Goal: Transaction & Acquisition: Purchase product/service

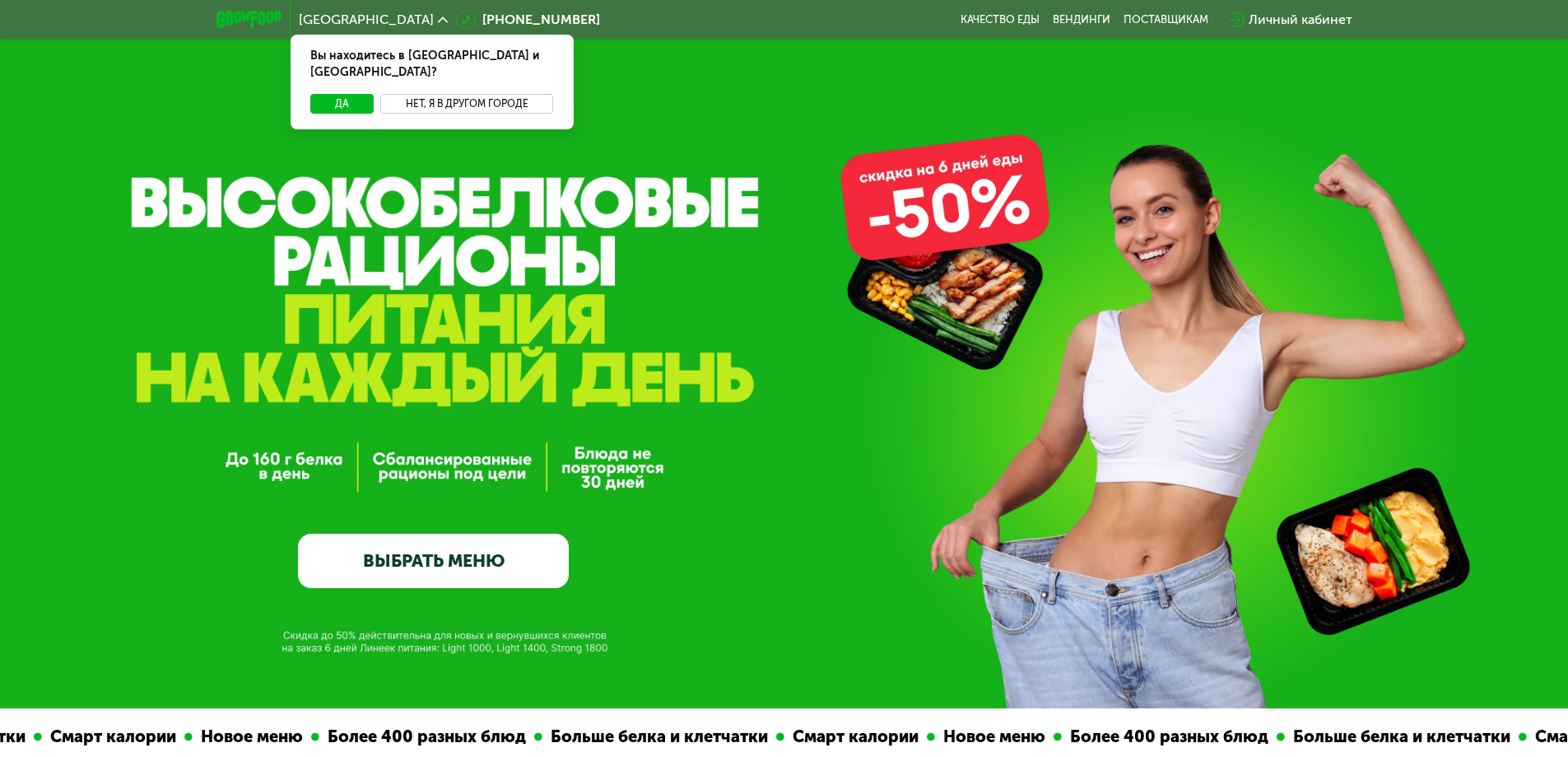
click at [436, 93] on button "Нет, я в другом городе" at bounding box center [467, 104] width 174 height 20
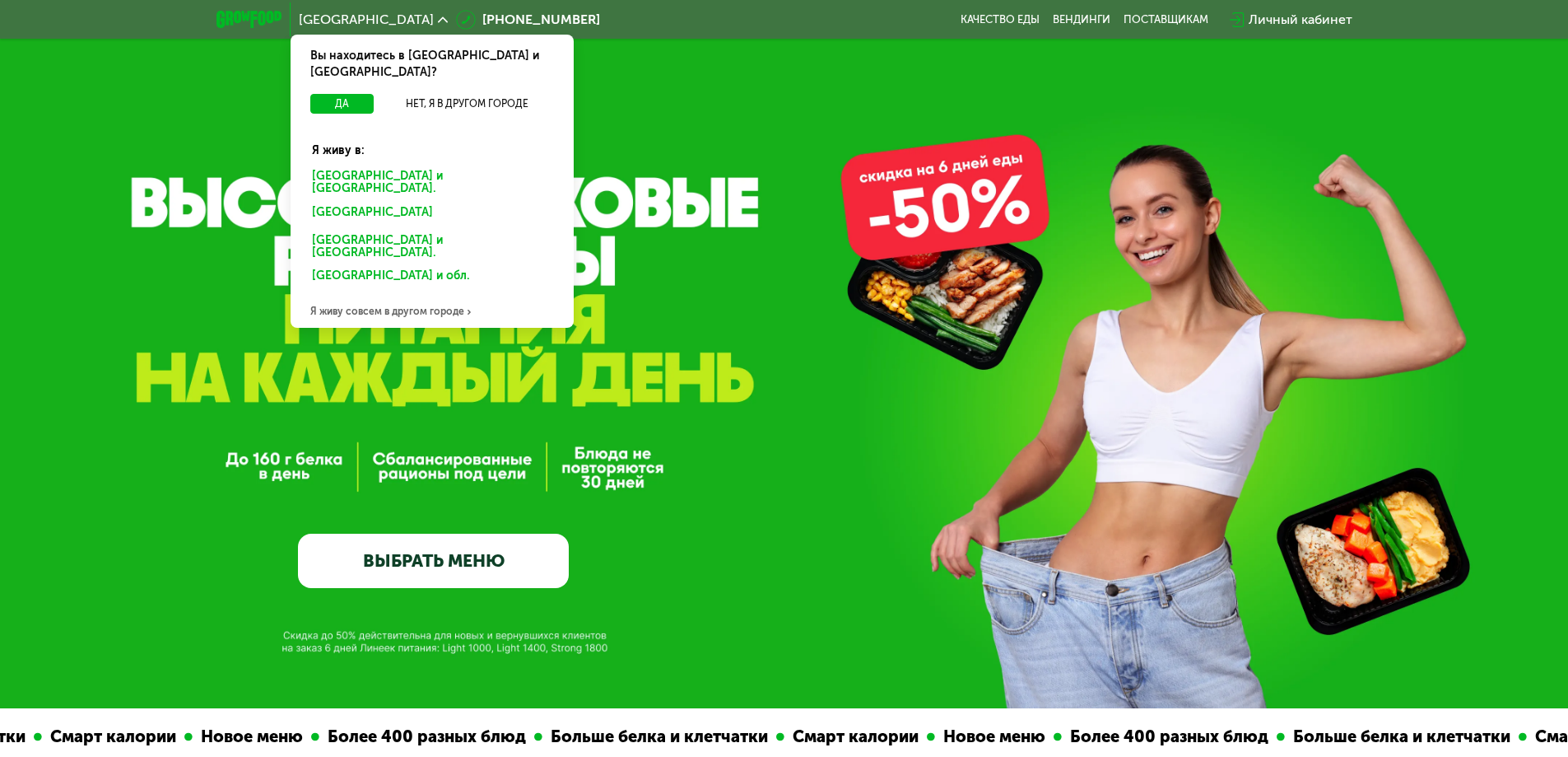
click at [373, 170] on div "Санкт-Петербурге и обл." at bounding box center [432, 183] width 264 height 35
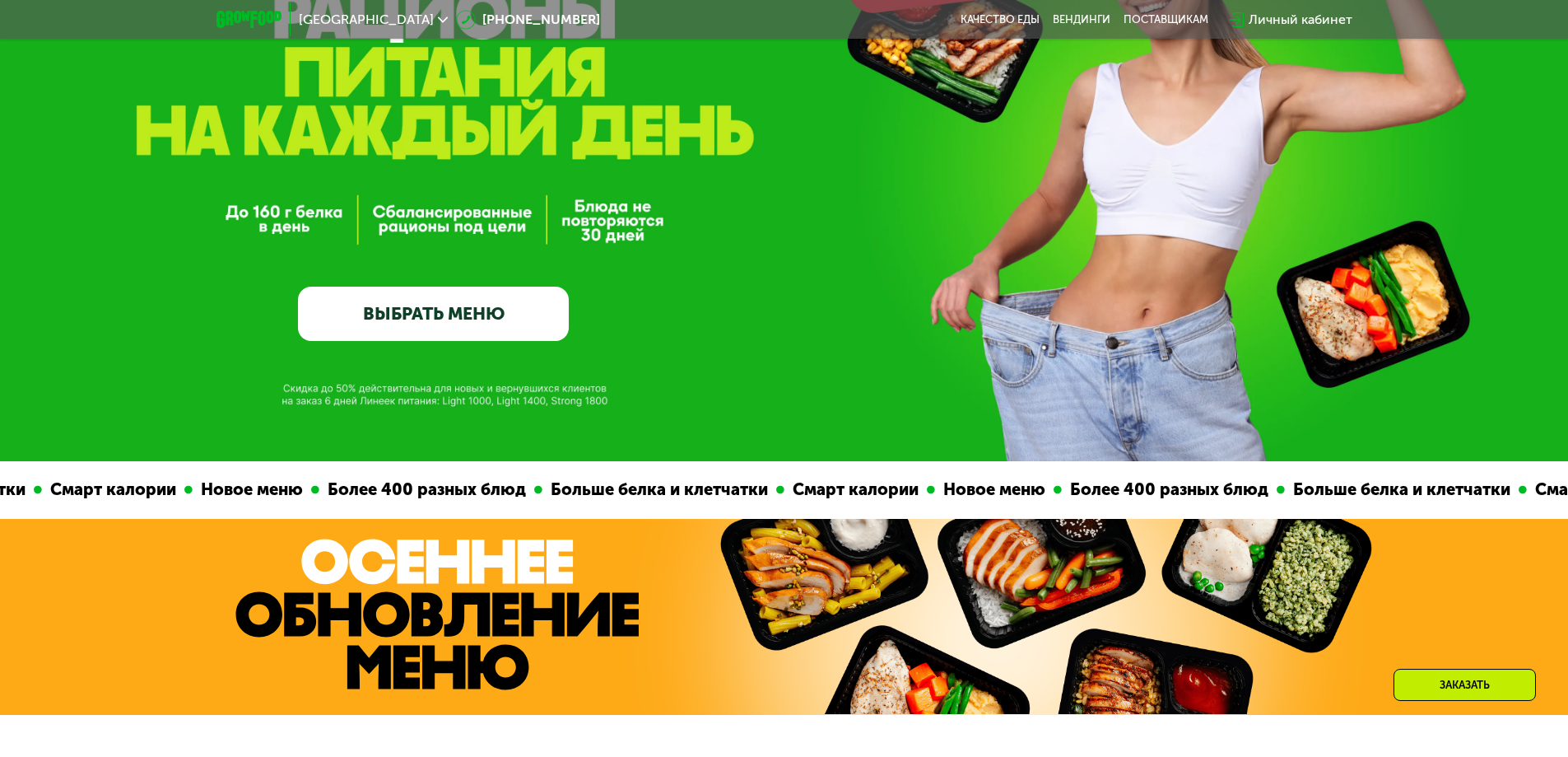
click at [466, 313] on link "ВЫБРАТЬ МЕНЮ" at bounding box center [433, 313] width 271 height 54
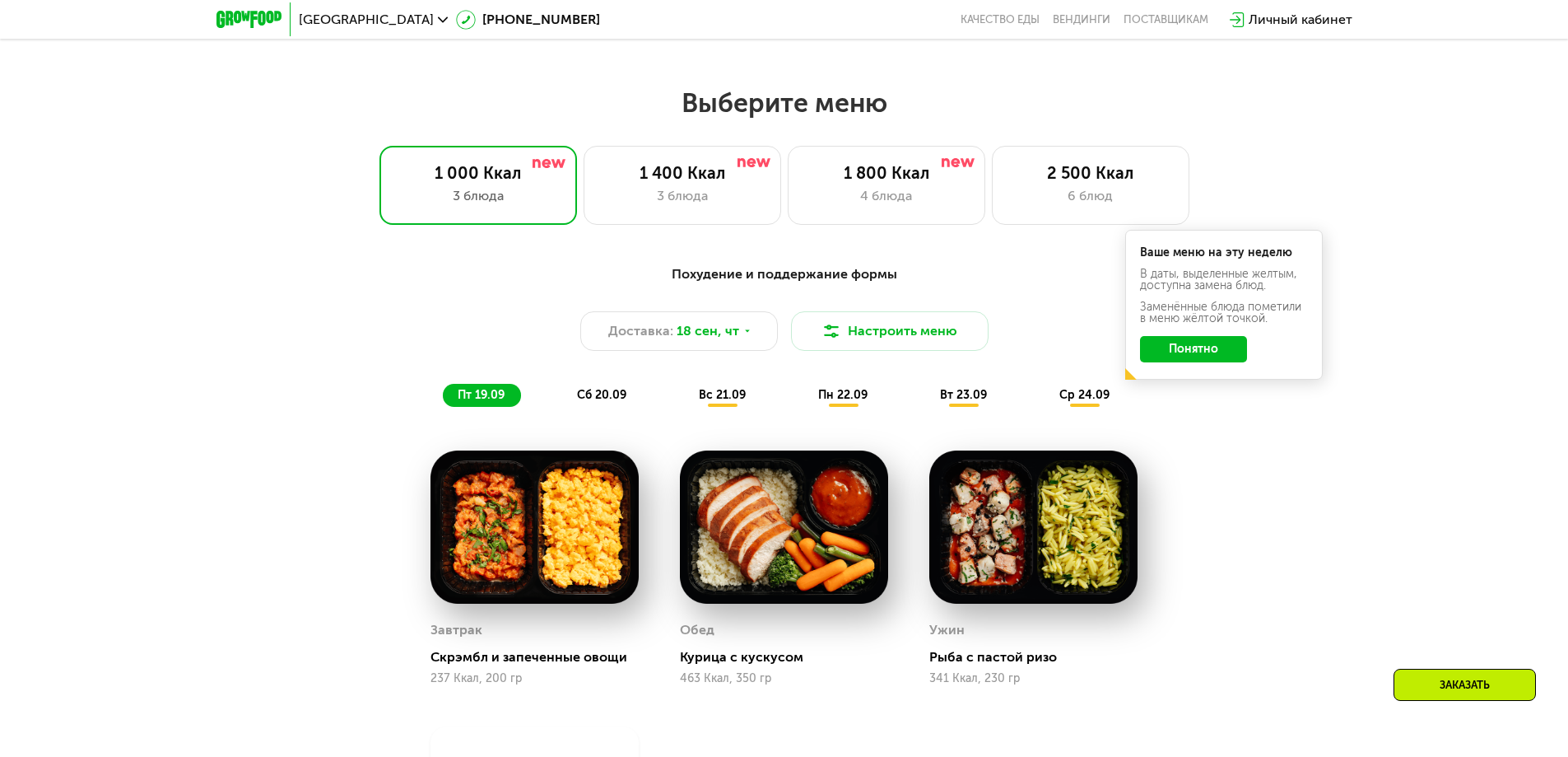
scroll to position [1283, 0]
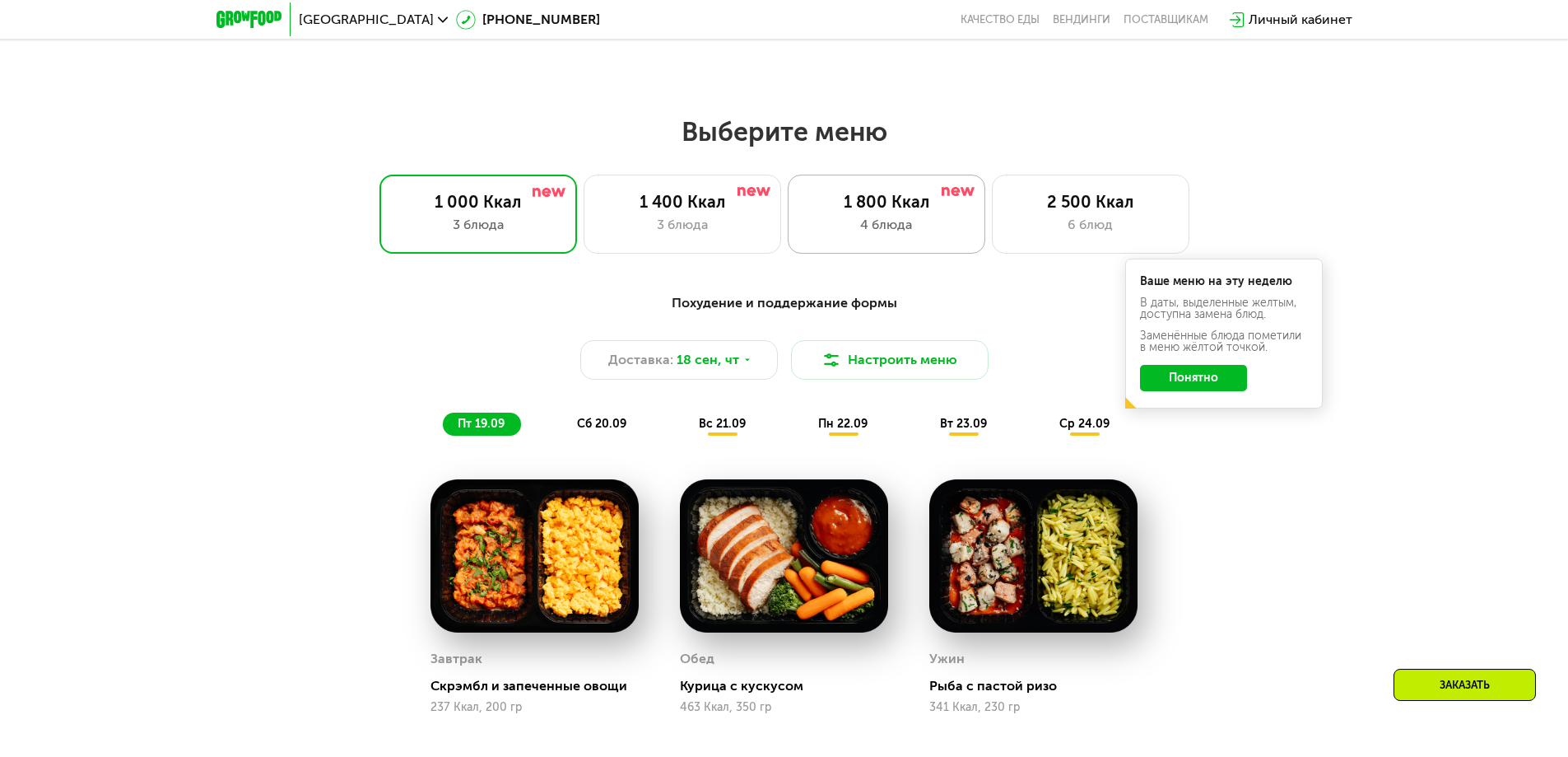
click at [843, 244] on div "1 800 Ккал 4 блюда" at bounding box center [887, 214] width 198 height 79
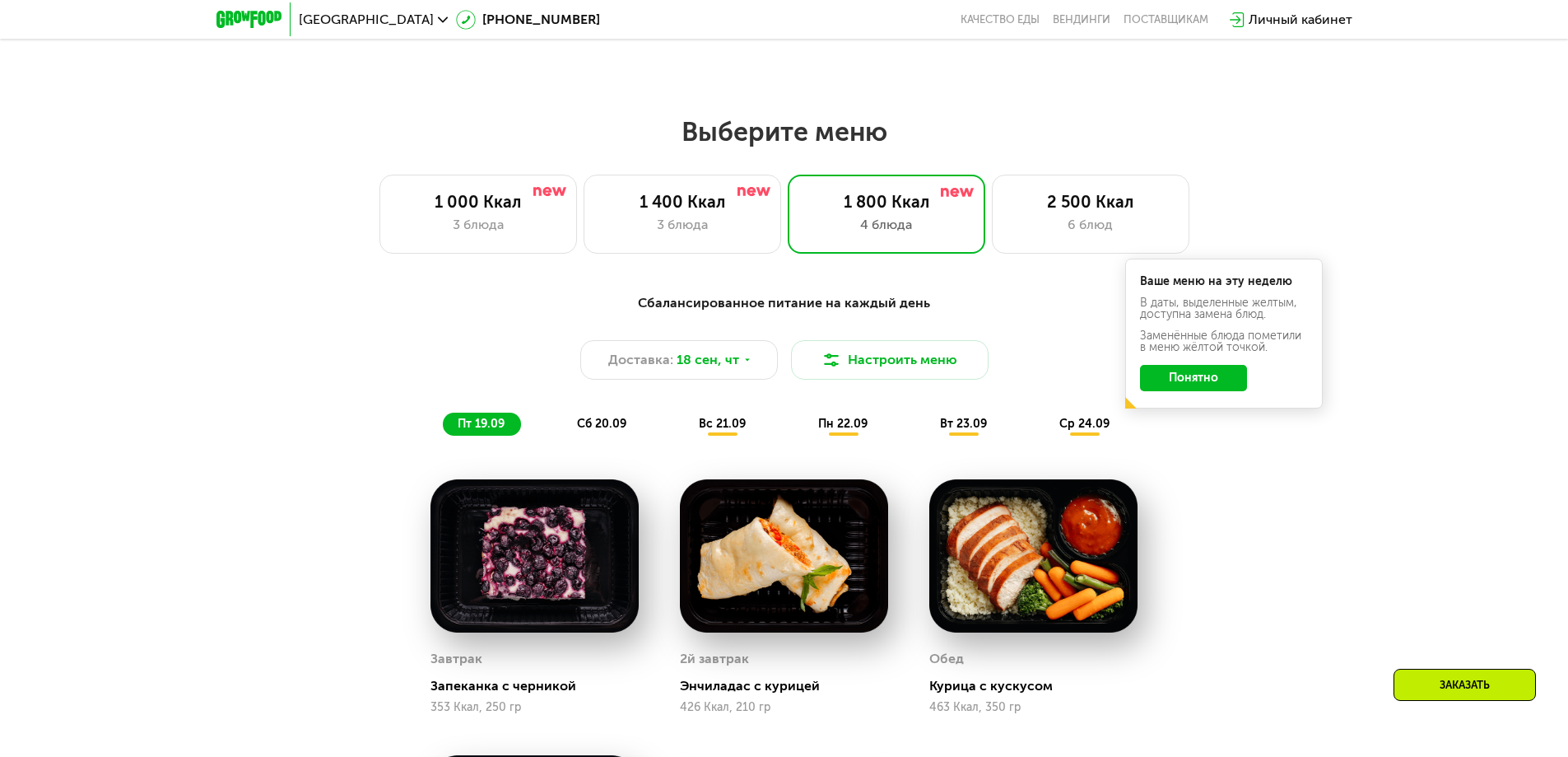
click at [1173, 434] on div "Сбалансированное питание на каждый день Доставка: 18 сен, чт Настроить меню пт …" at bounding box center [784, 364] width 975 height 142
click at [1197, 391] on button "Понятно" at bounding box center [1192, 378] width 107 height 27
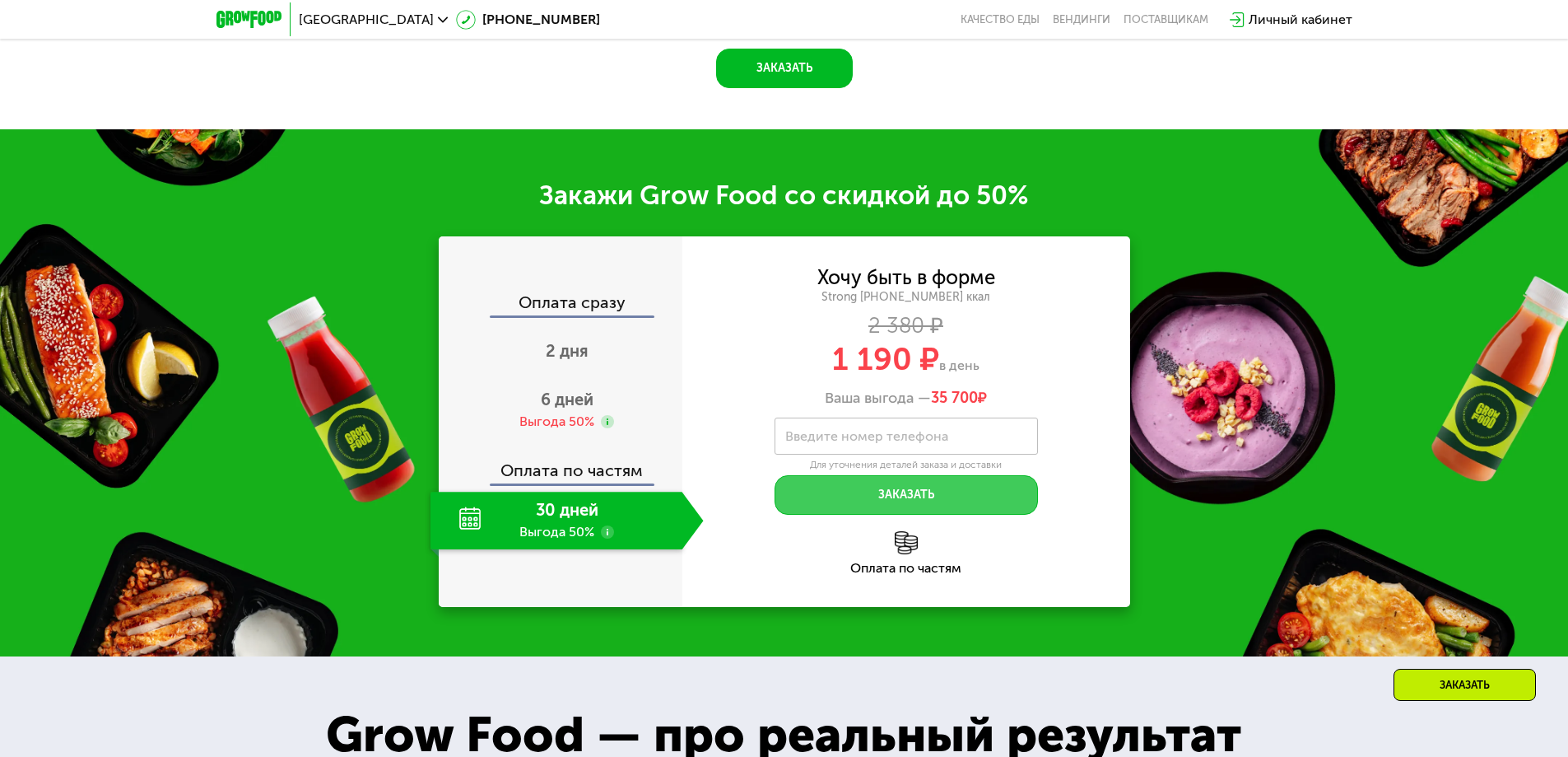
scroll to position [2271, 0]
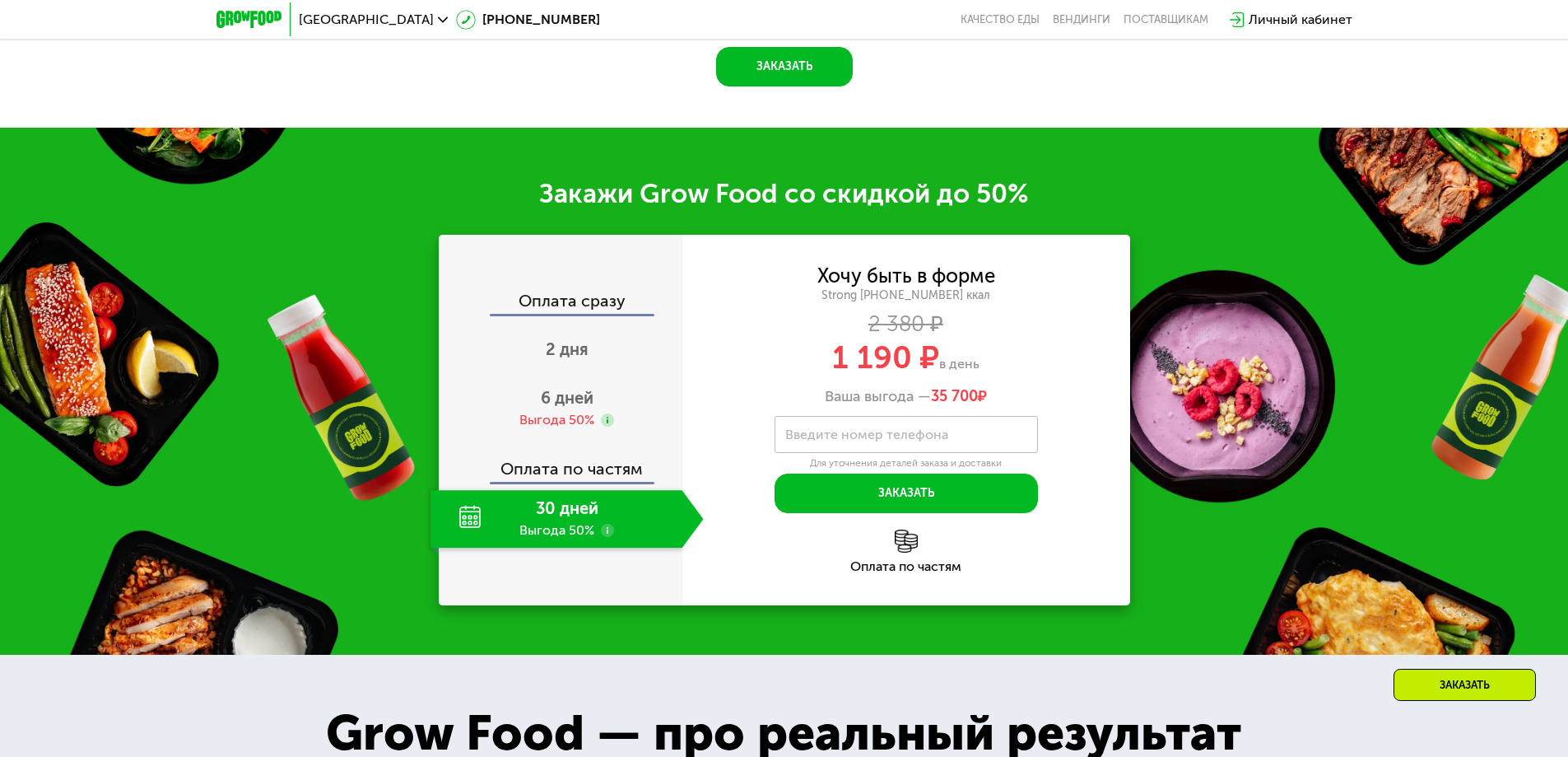
click at [572, 491] on div "30 дней Выгода 50%" at bounding box center [556, 519] width 252 height 58
click at [575, 292] on div "Оплата сразу" at bounding box center [561, 302] width 242 height 21
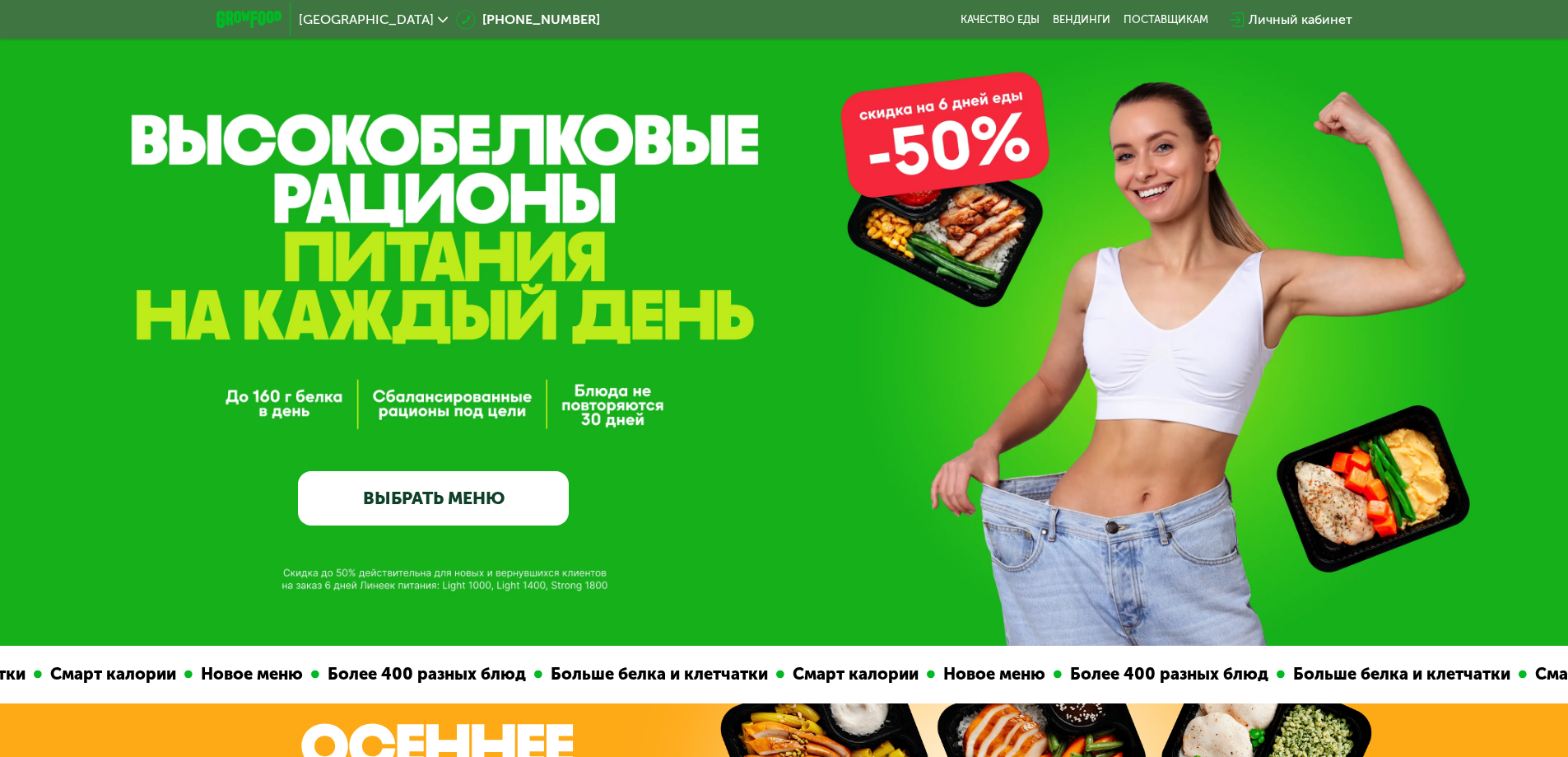
scroll to position [0, 0]
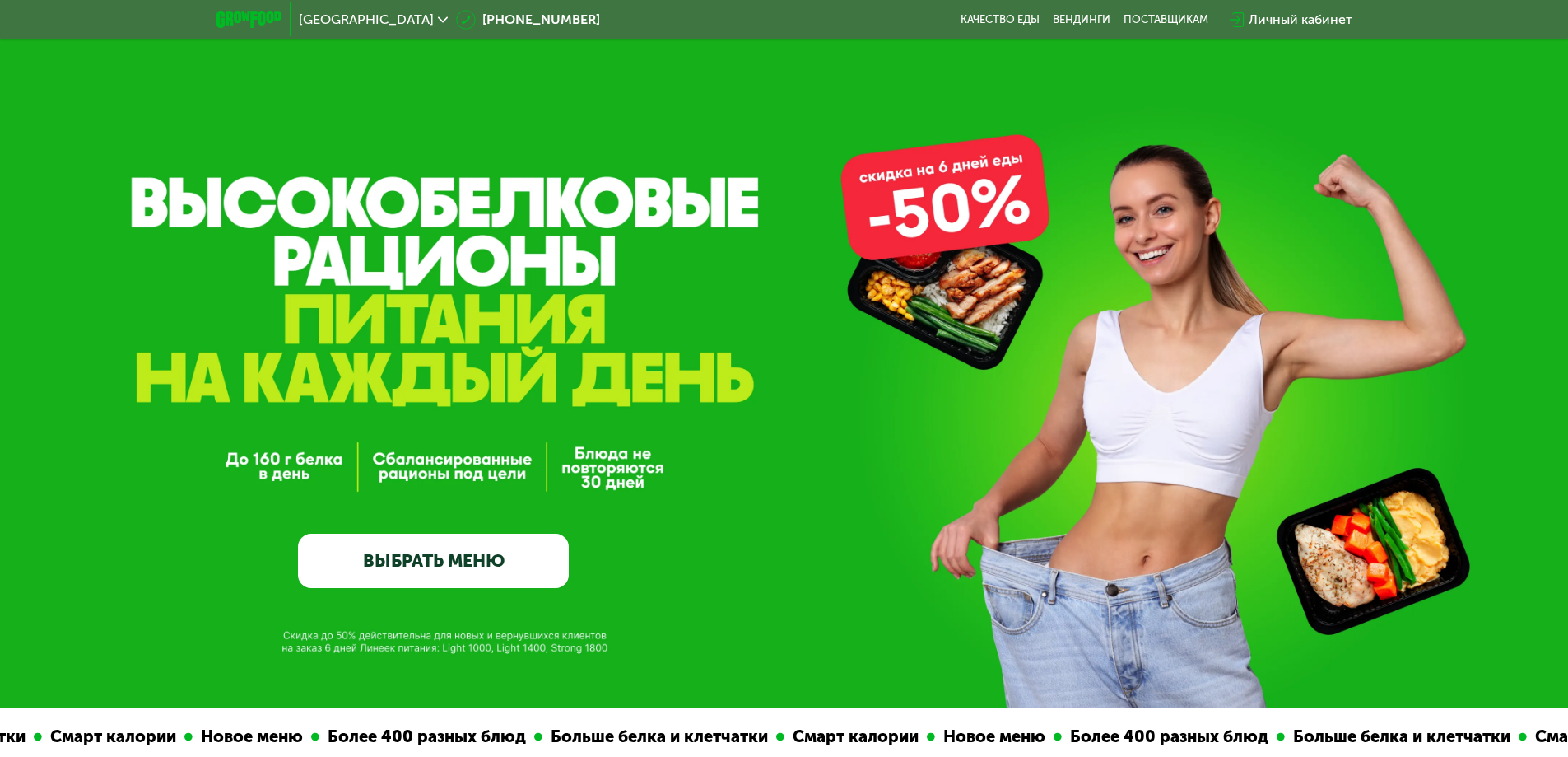
click at [464, 561] on link "ВЫБРАТЬ МЕНЮ" at bounding box center [433, 560] width 271 height 54
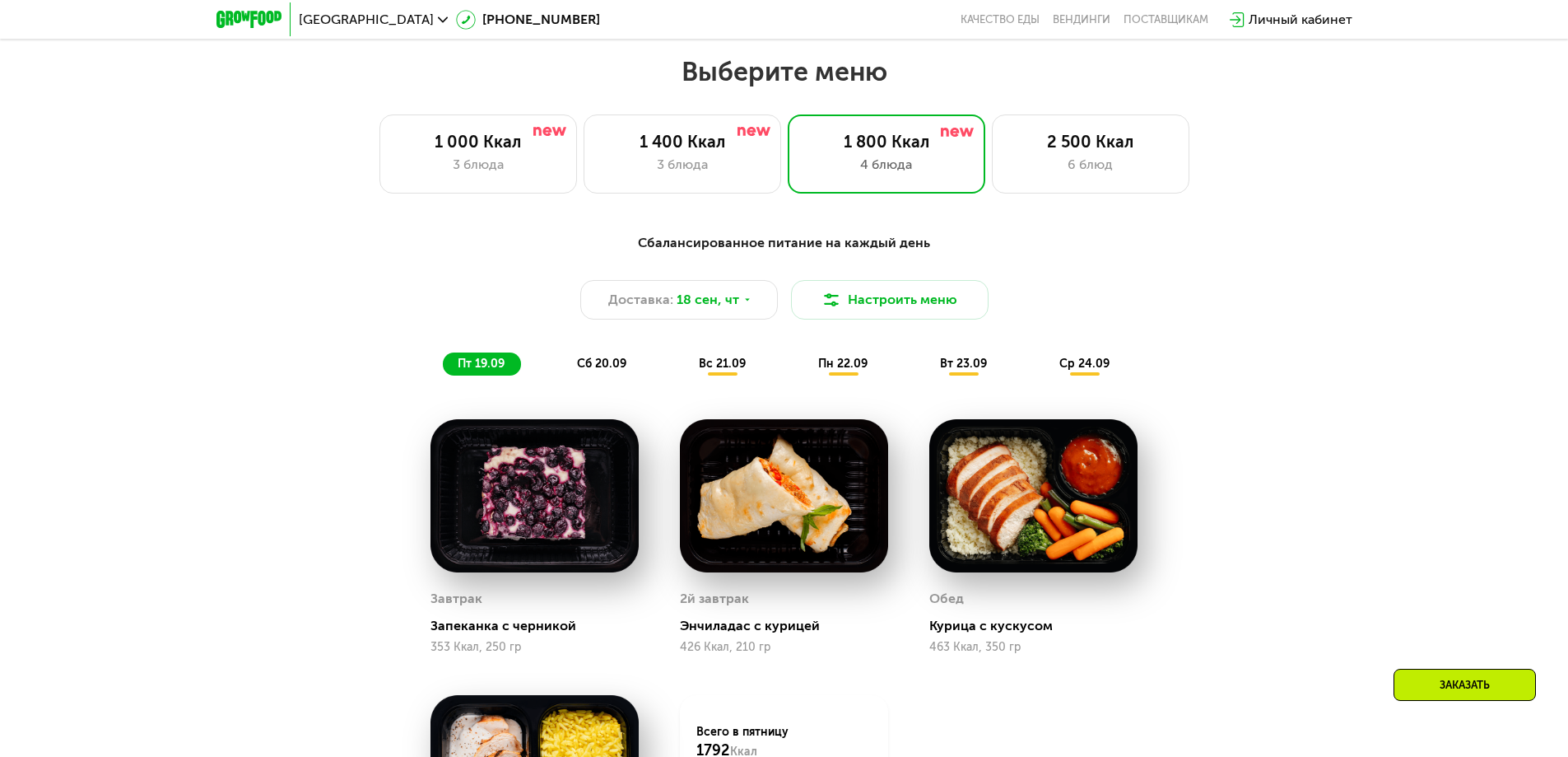
scroll to position [1366, 0]
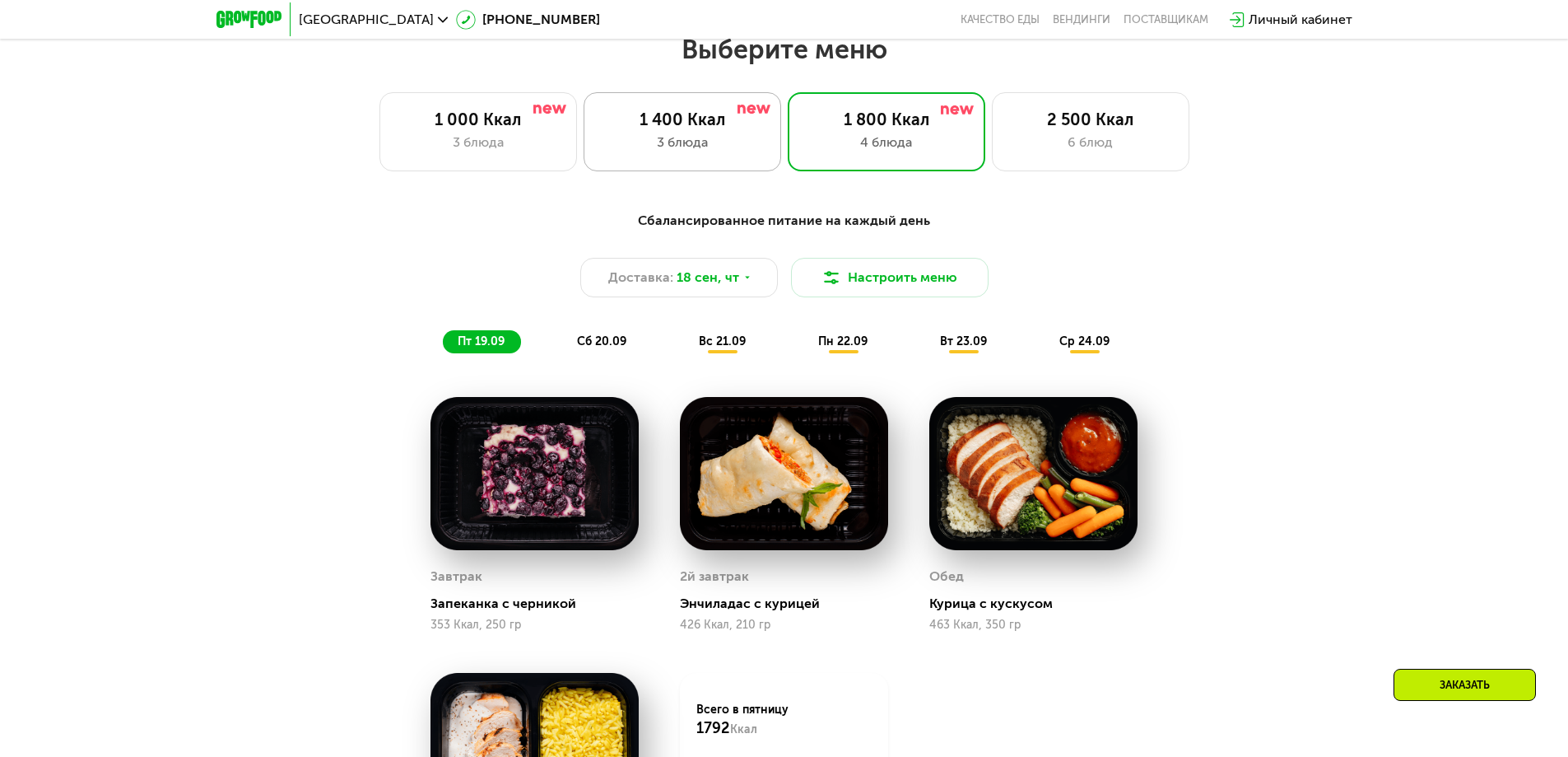
click at [702, 126] on div "1 400 Ккал" at bounding box center [682, 120] width 163 height 20
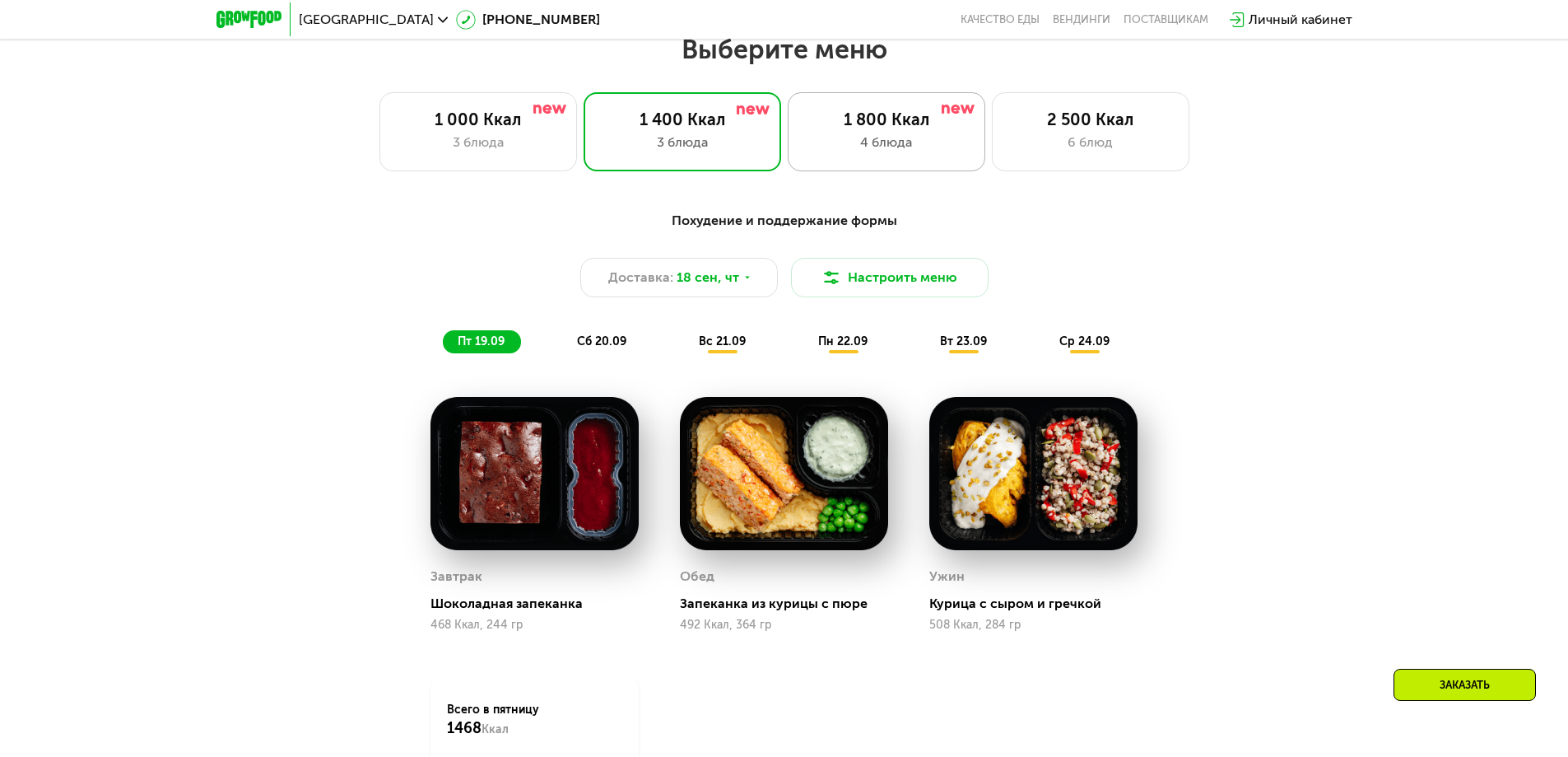
click at [866, 150] on div "4 блюда" at bounding box center [887, 143] width 163 height 20
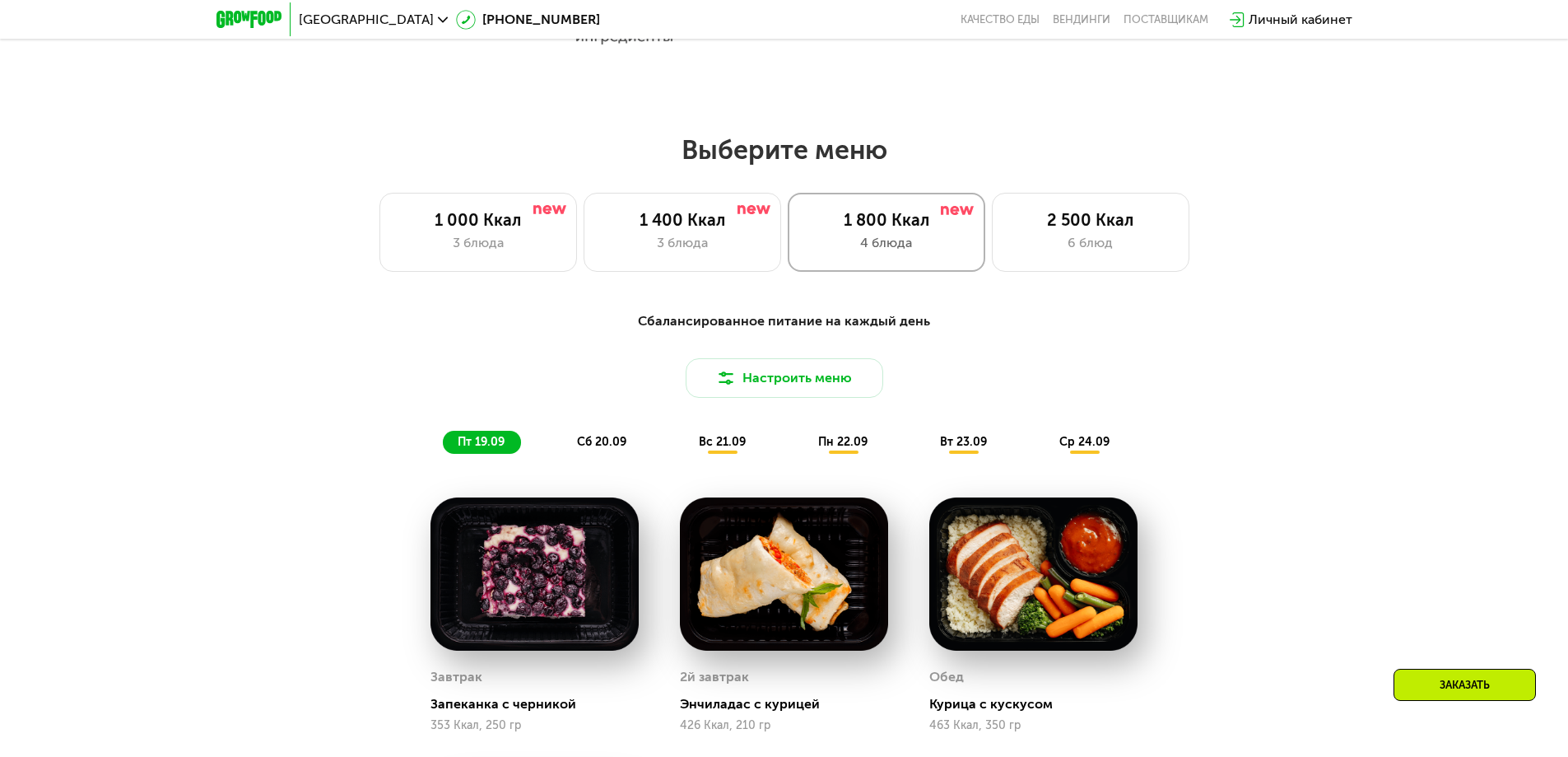
scroll to position [1118, 0]
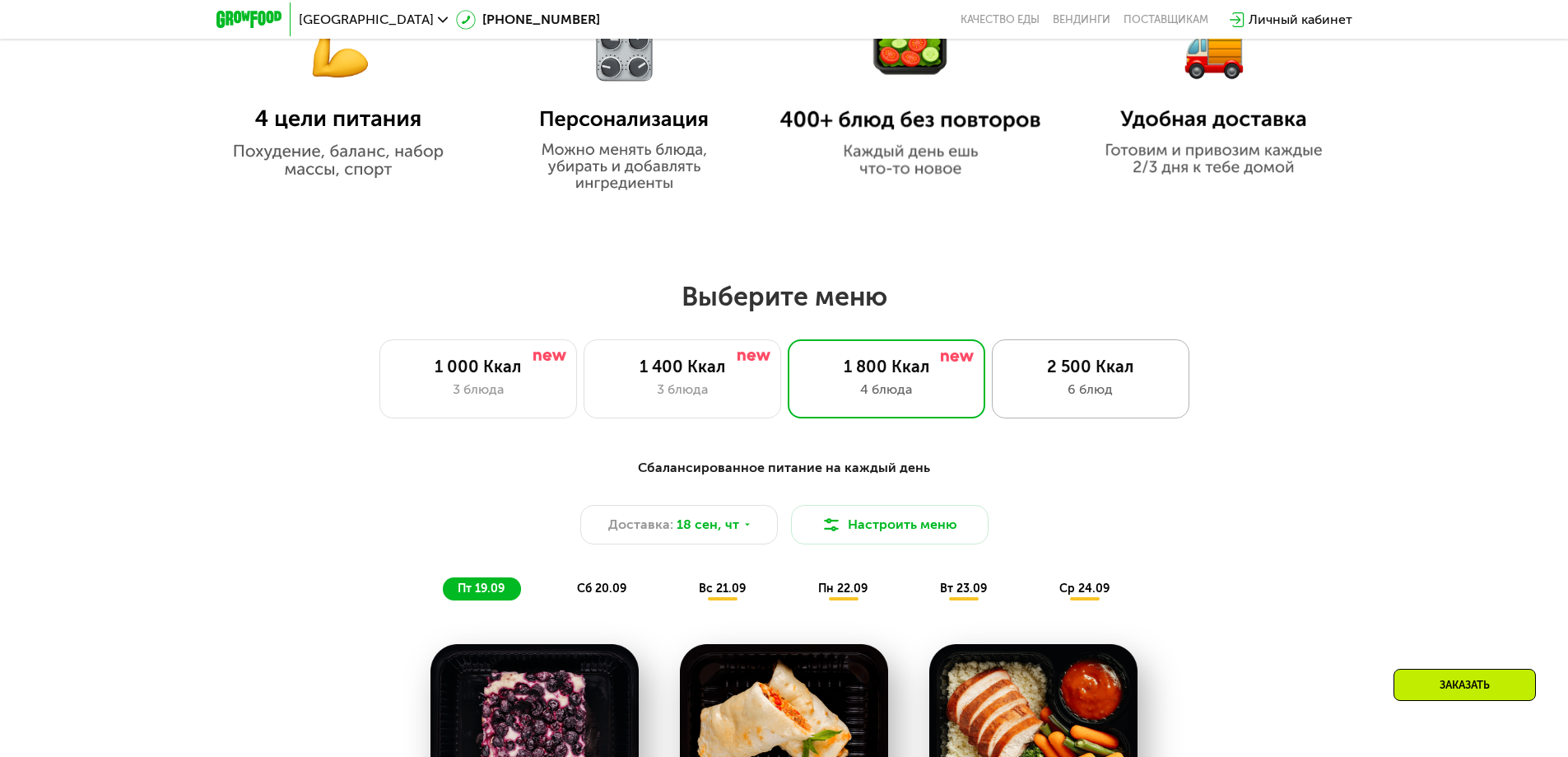
click at [1056, 377] on div "2 500 Ккал" at bounding box center [1091, 367] width 163 height 20
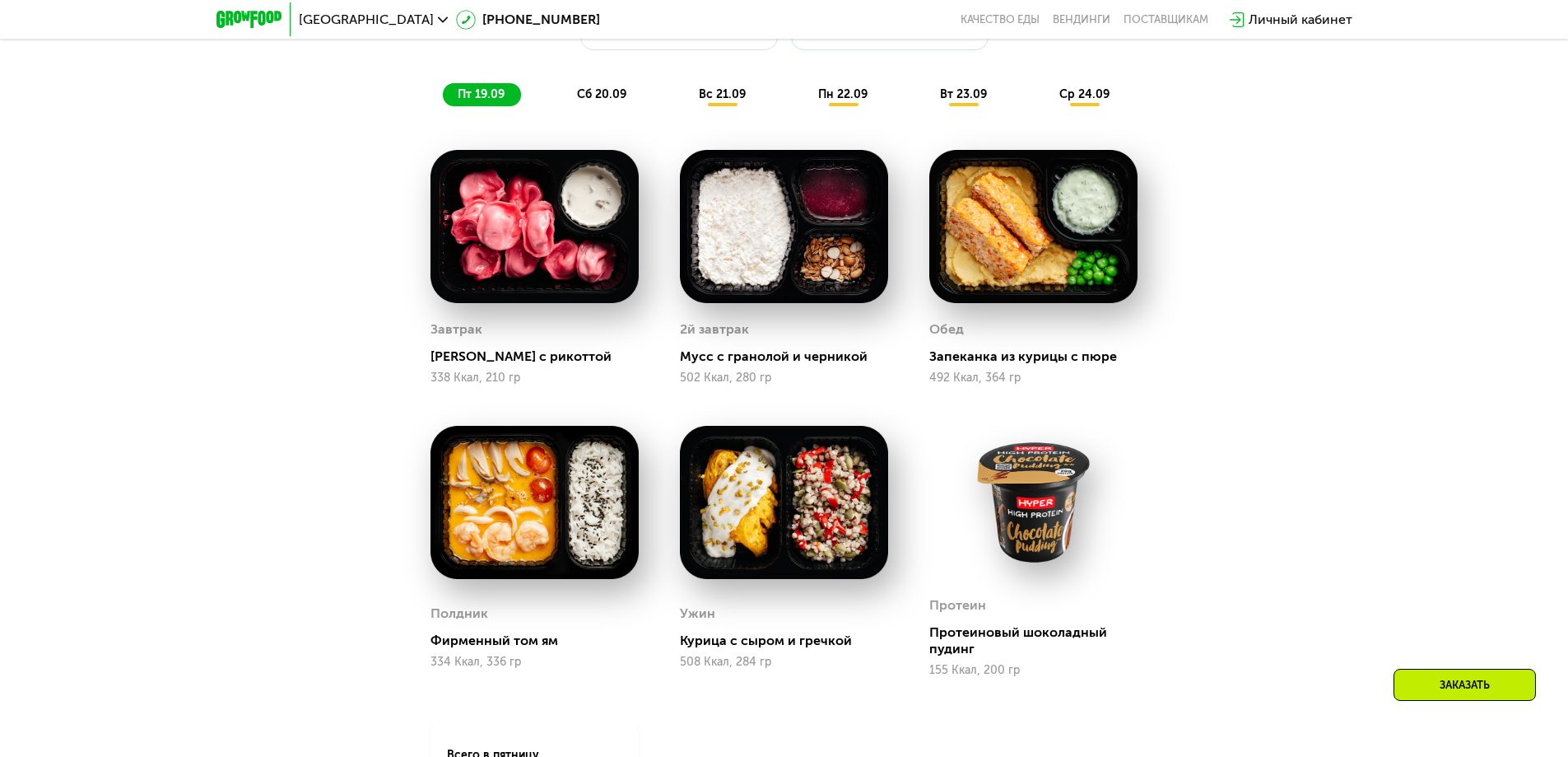
scroll to position [1448, 0]
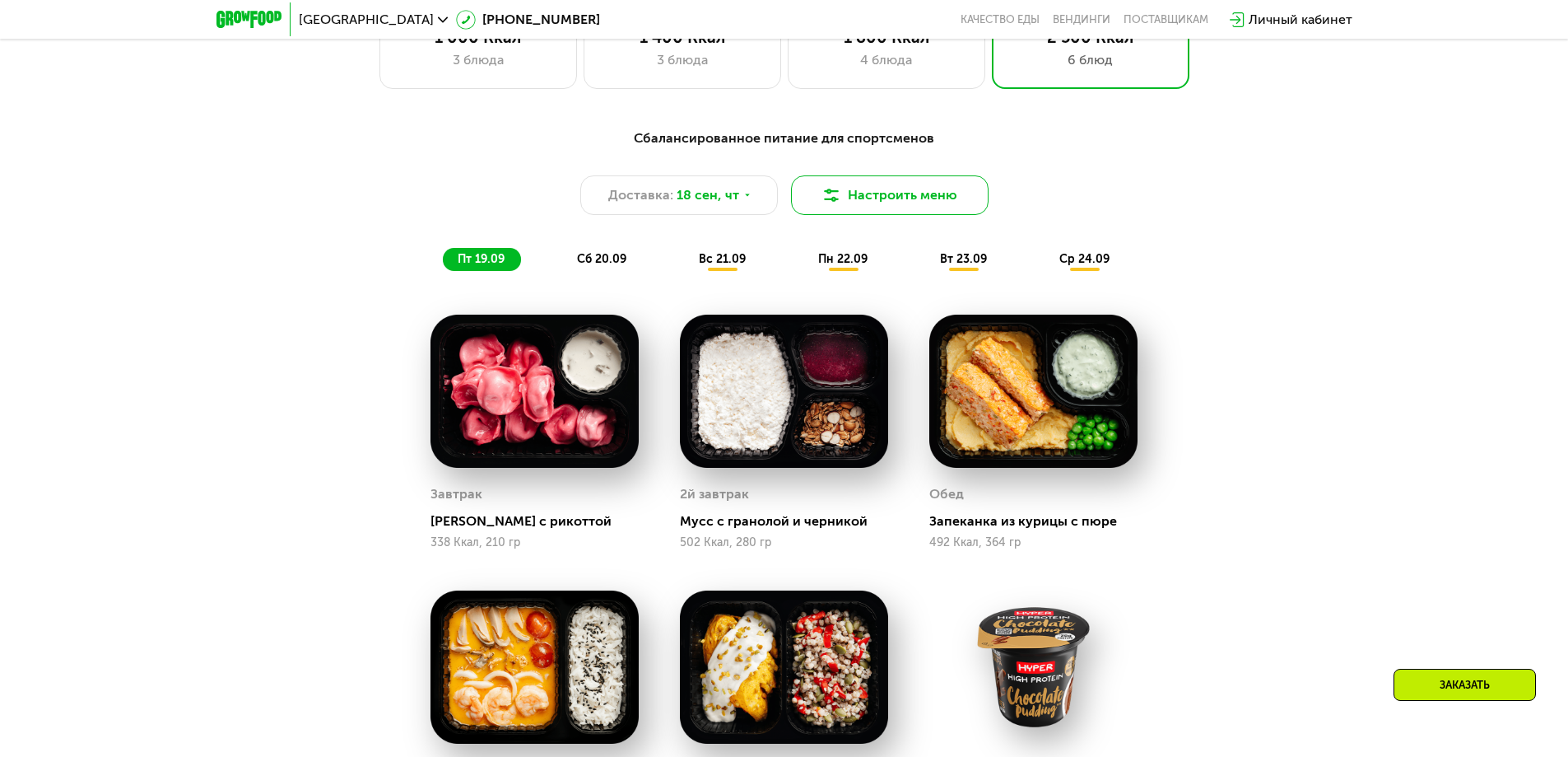
click at [878, 198] on button "Настроить меню" at bounding box center [889, 194] width 198 height 39
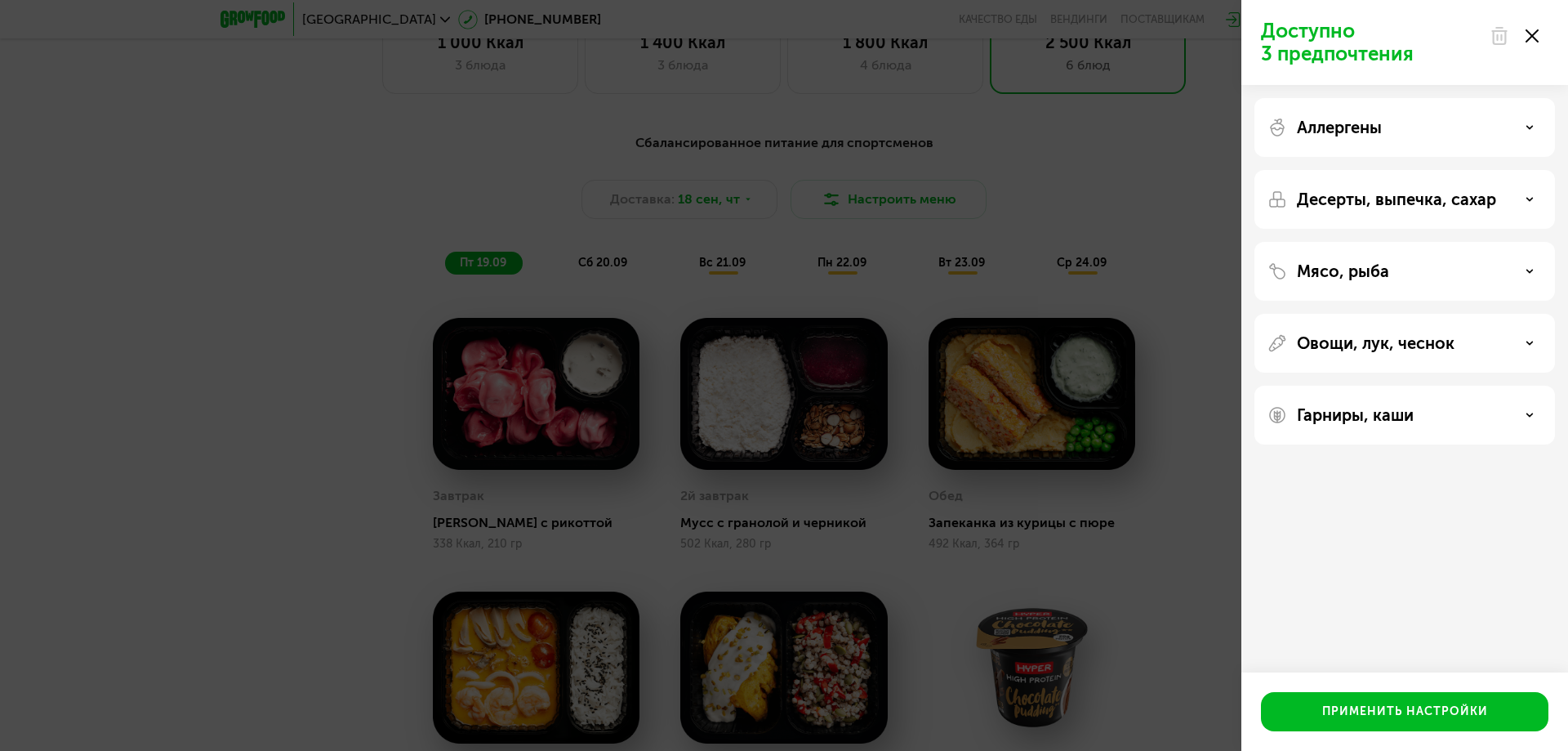
click at [1415, 273] on div "Мясо, рыба" at bounding box center [1404, 272] width 275 height 20
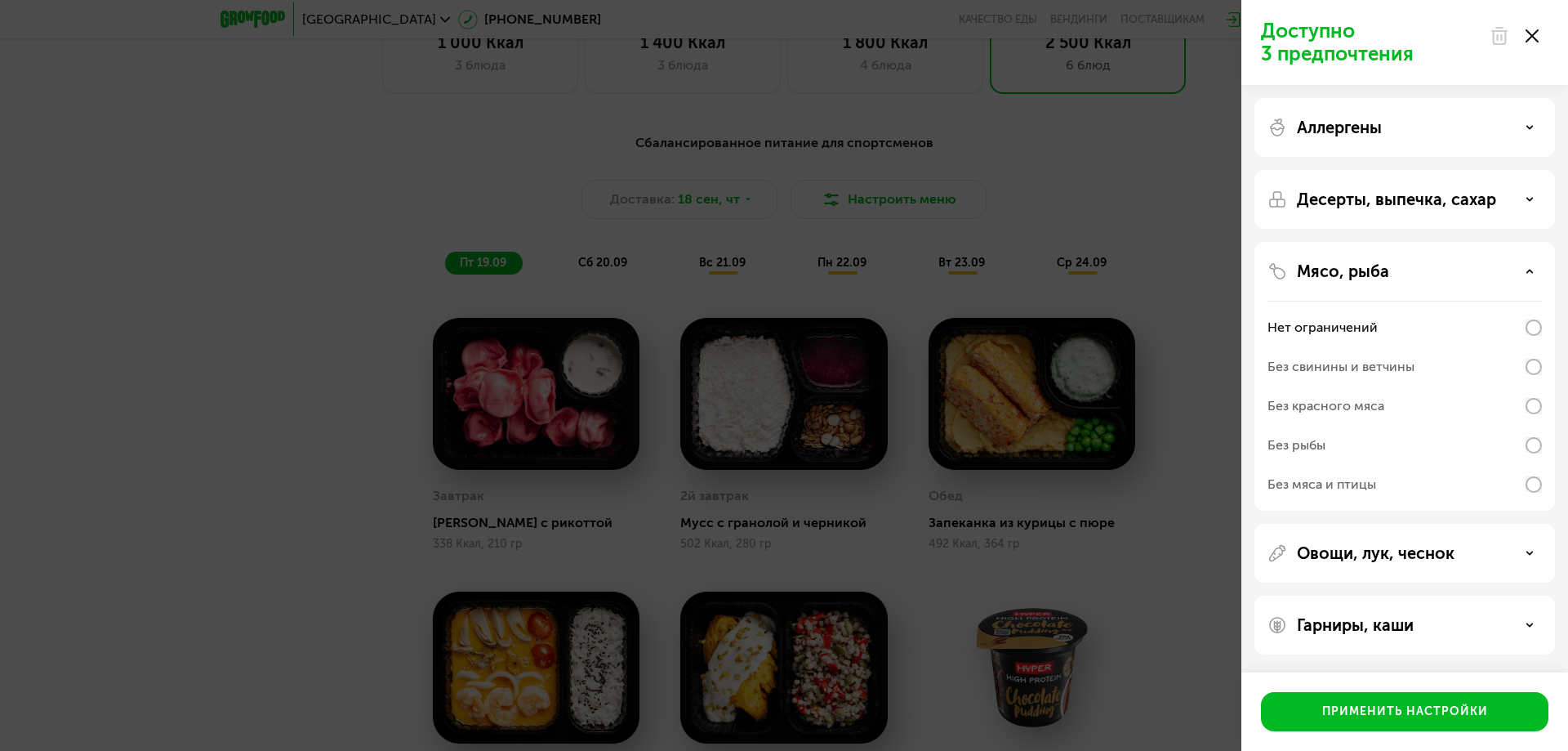
click at [1453, 446] on div "Без рыбы" at bounding box center [1404, 445] width 275 height 39
click at [1449, 270] on div "Мясо, рыба" at bounding box center [1404, 272] width 275 height 20
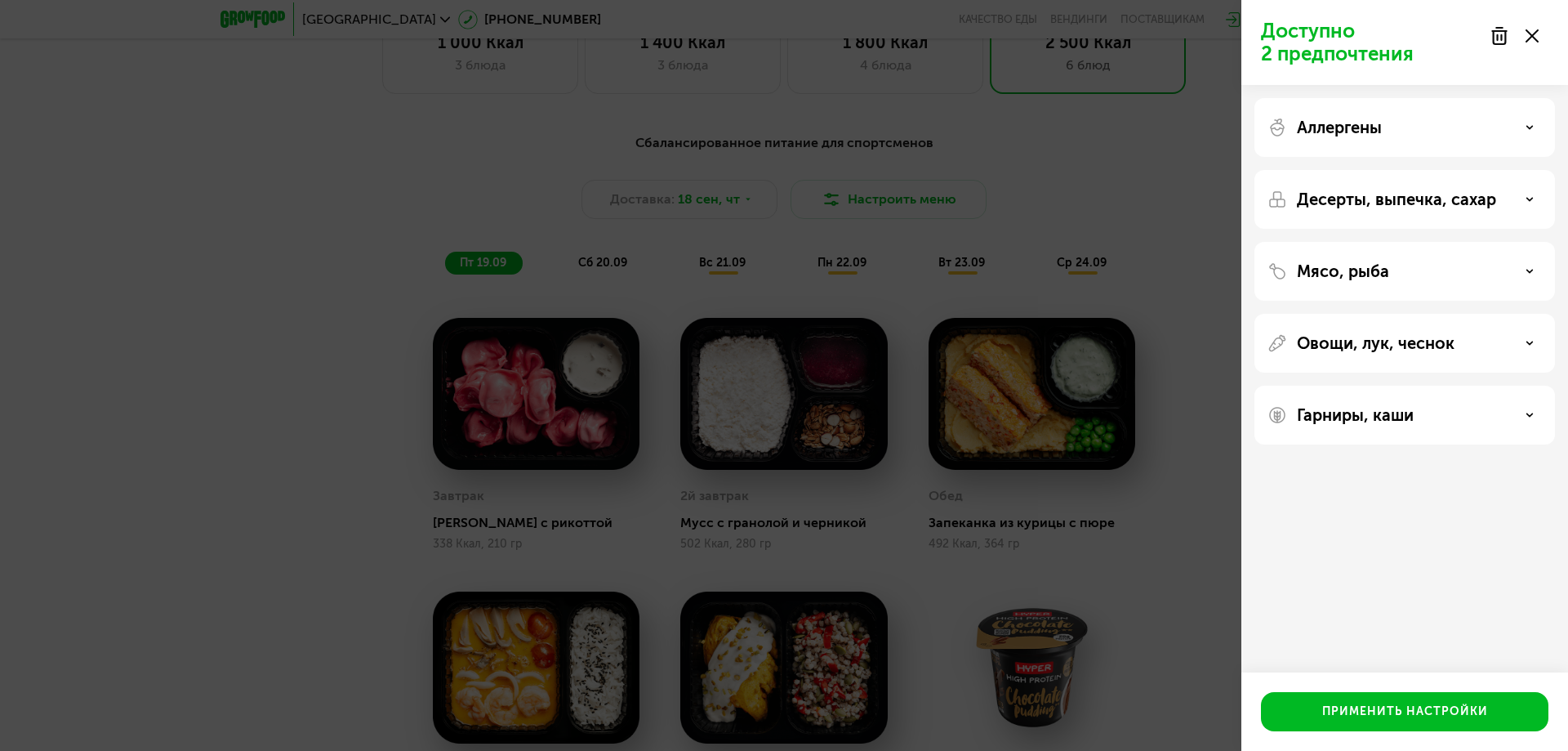
click at [1114, 616] on div "Доступно 2 предпочтения Аллергены Десерты, выпечка, сахар Мясо, рыба Овощи, лук…" at bounding box center [784, 376] width 1568 height 751
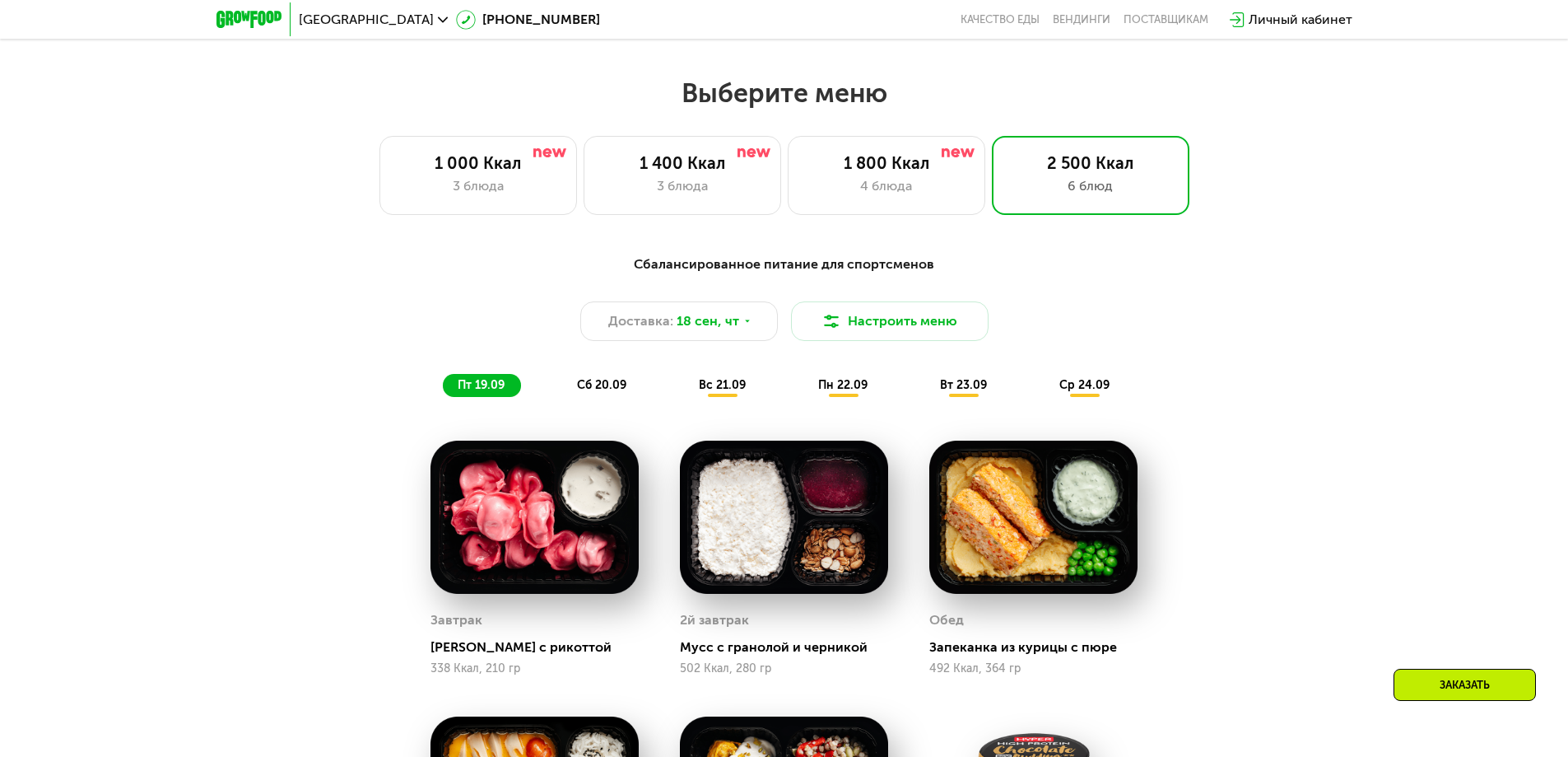
scroll to position [1201, 0]
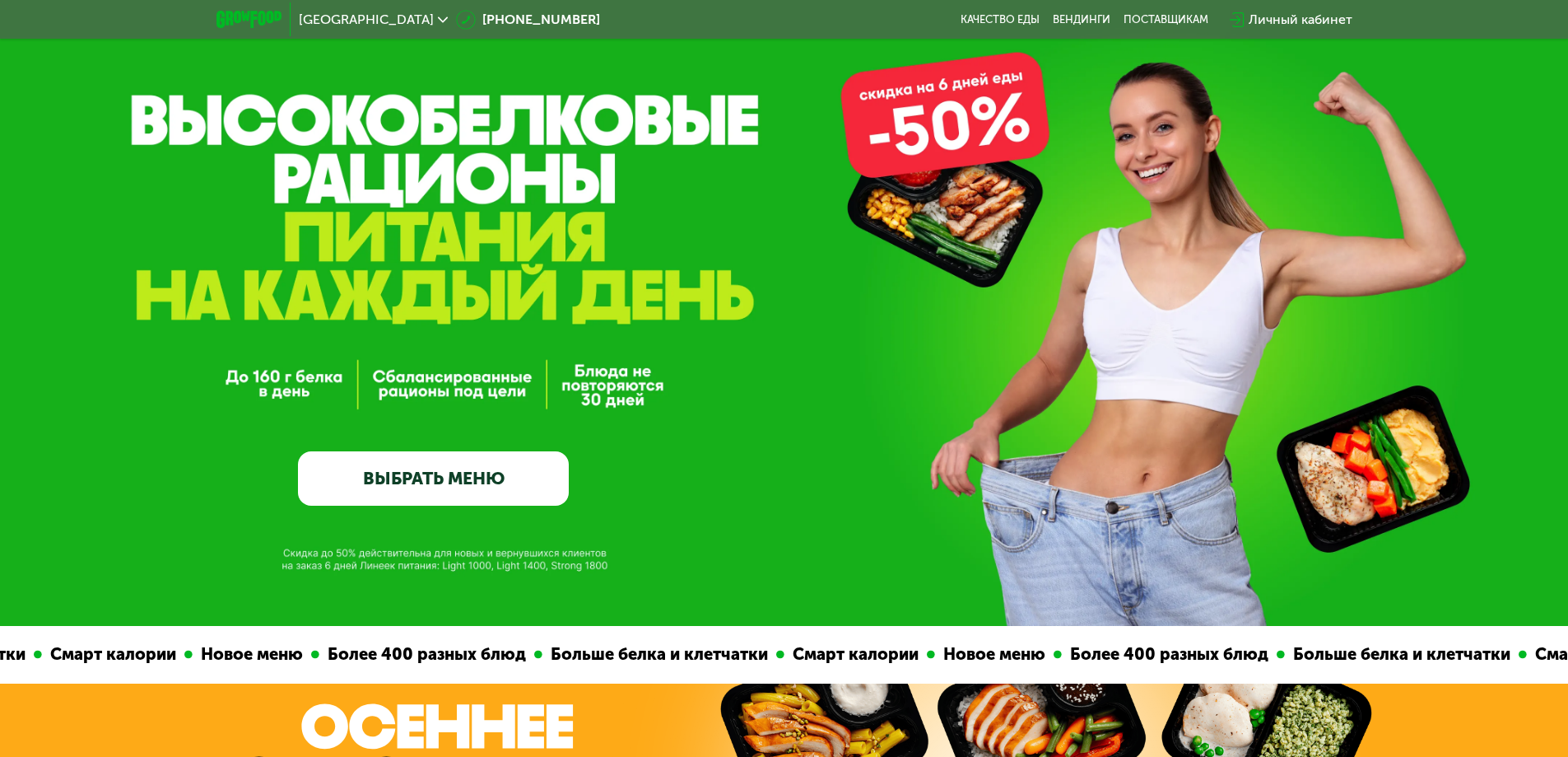
click at [423, 476] on link "ВЫБРАТЬ МЕНЮ" at bounding box center [433, 477] width 271 height 54
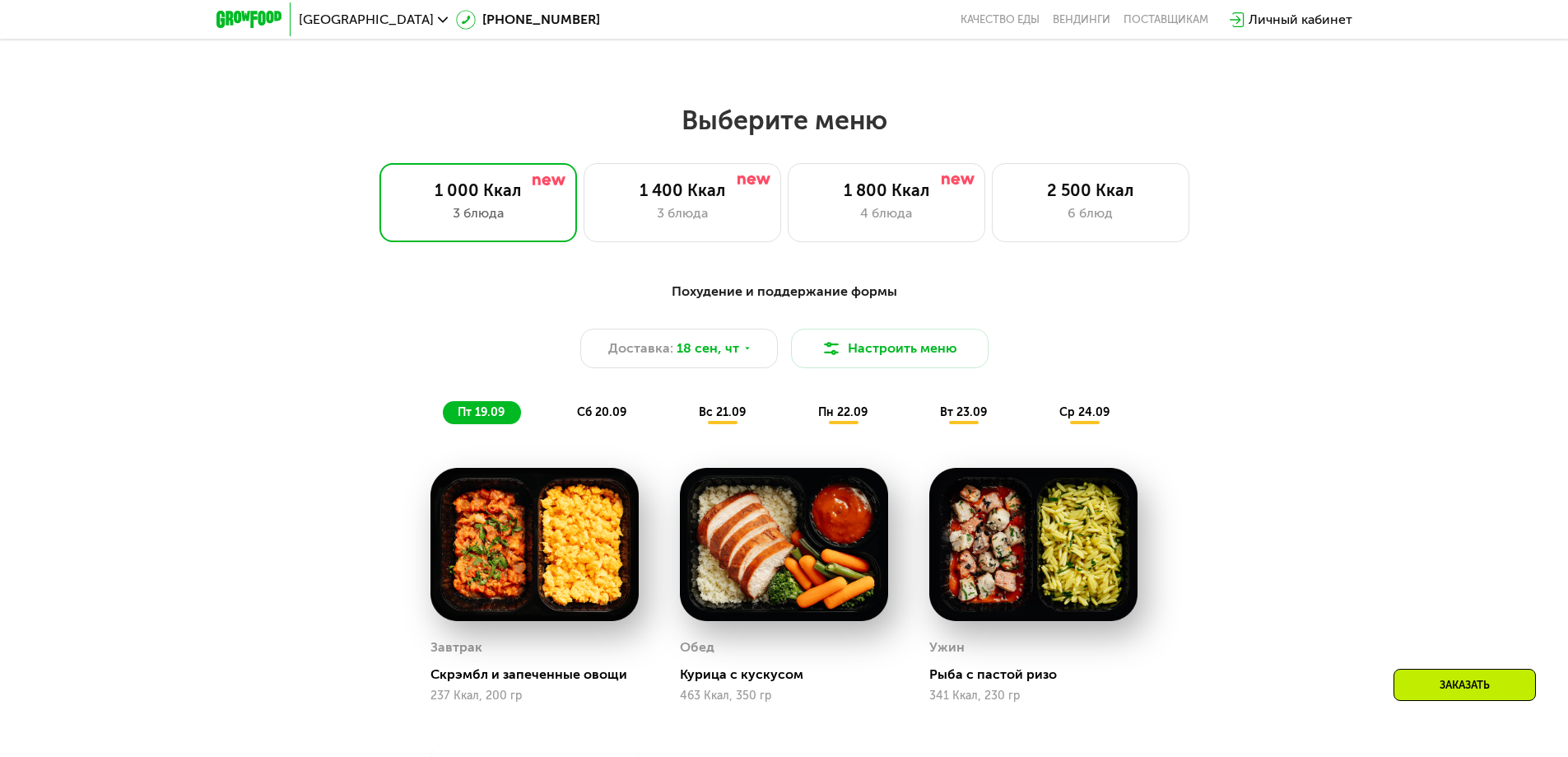
scroll to position [1201, 0]
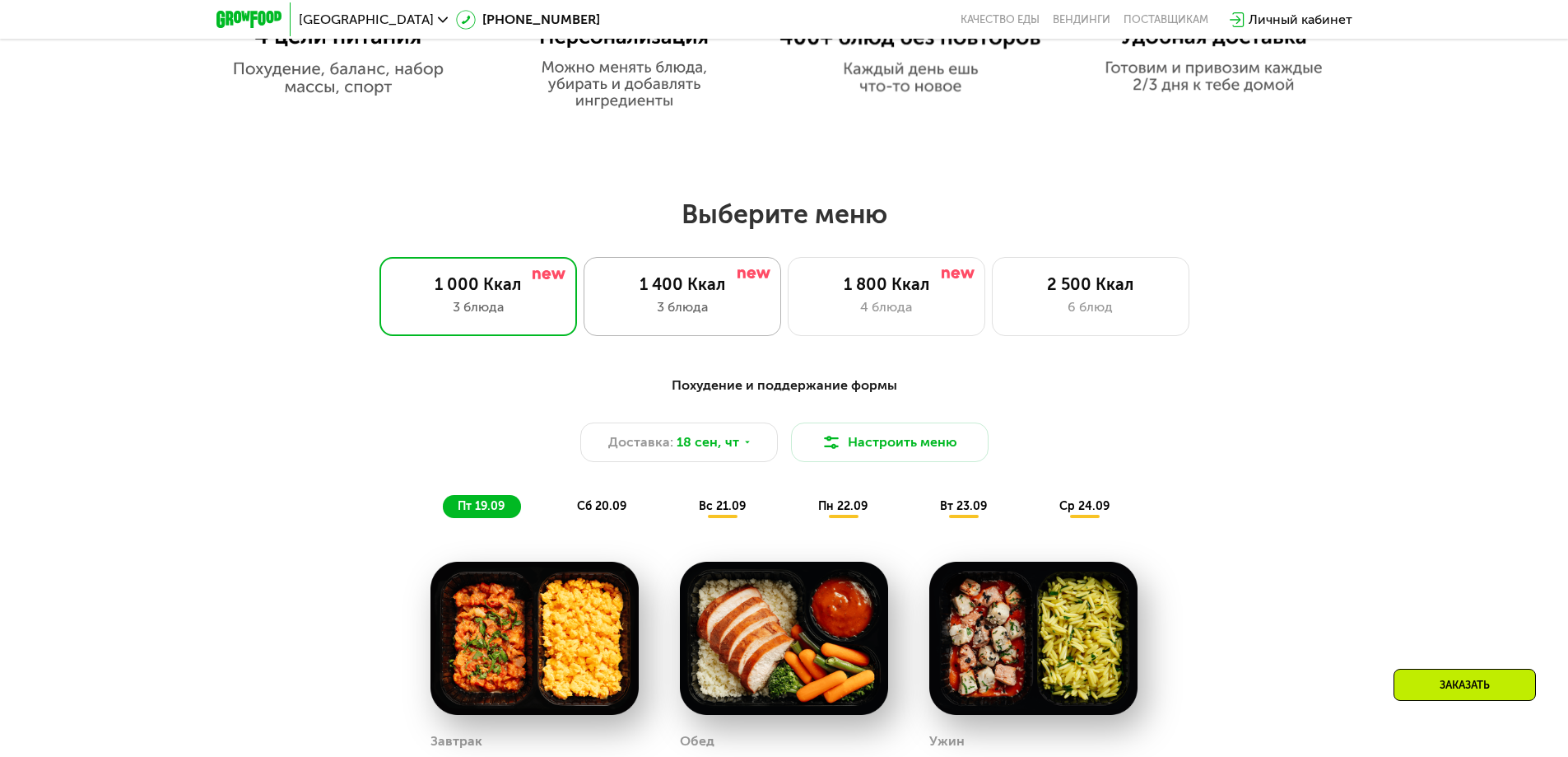
click at [685, 294] on div "1 400 Ккал" at bounding box center [682, 284] width 163 height 20
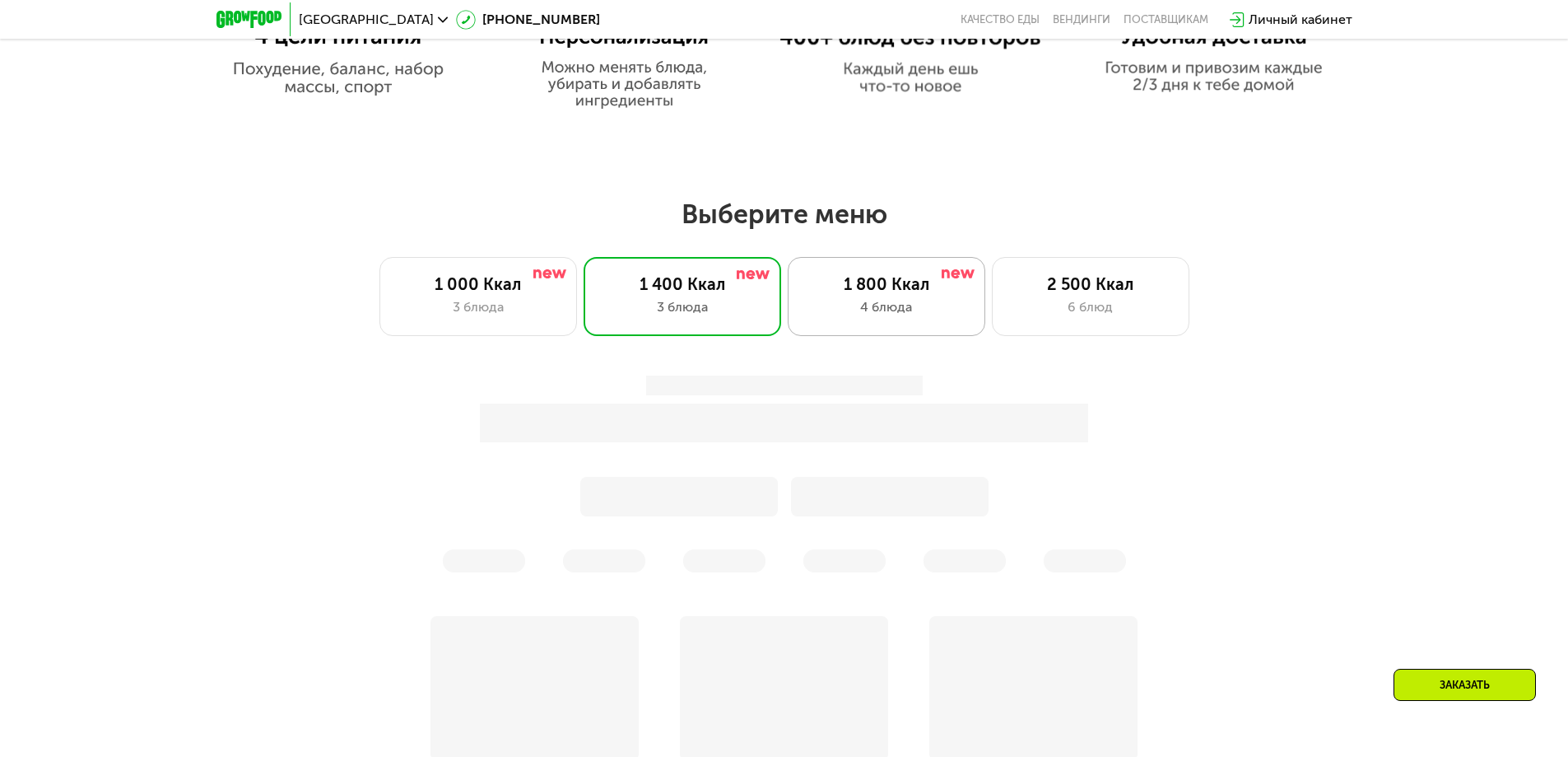
click at [873, 294] on div "1 800 Ккал" at bounding box center [887, 284] width 163 height 20
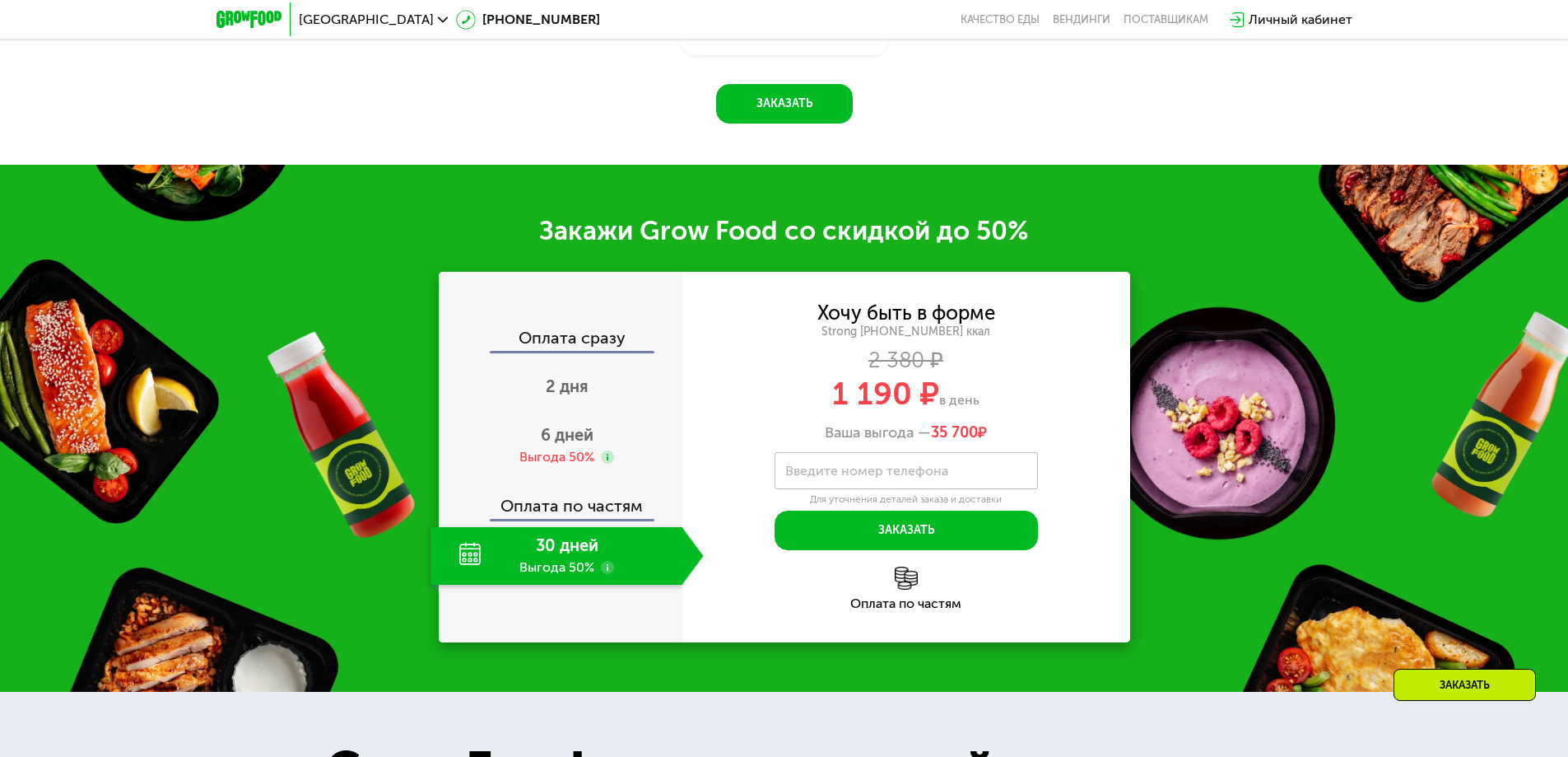
scroll to position [2271, 0]
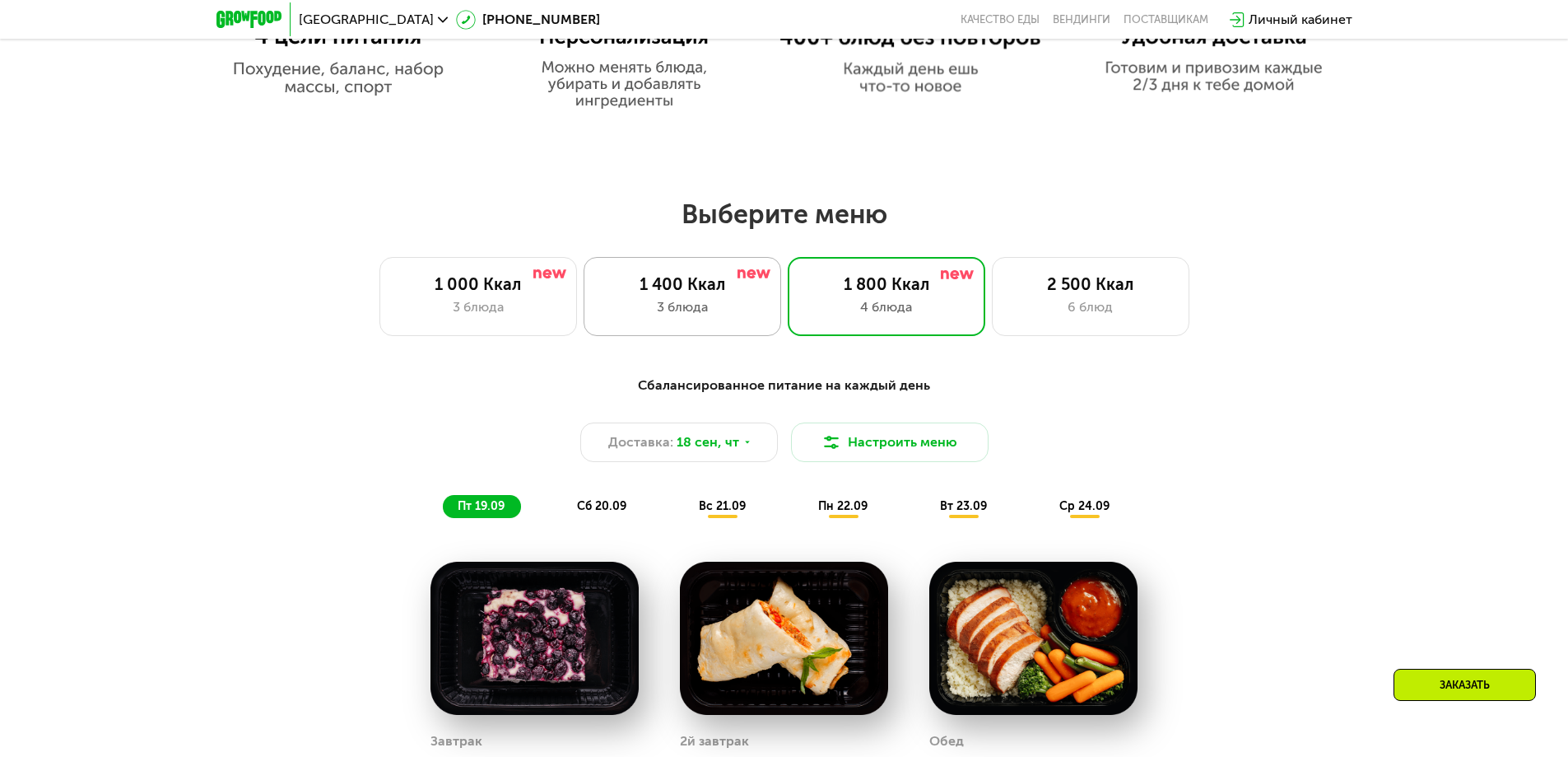
click at [703, 300] on div "1 400 Ккал 3 блюда" at bounding box center [682, 296] width 198 height 79
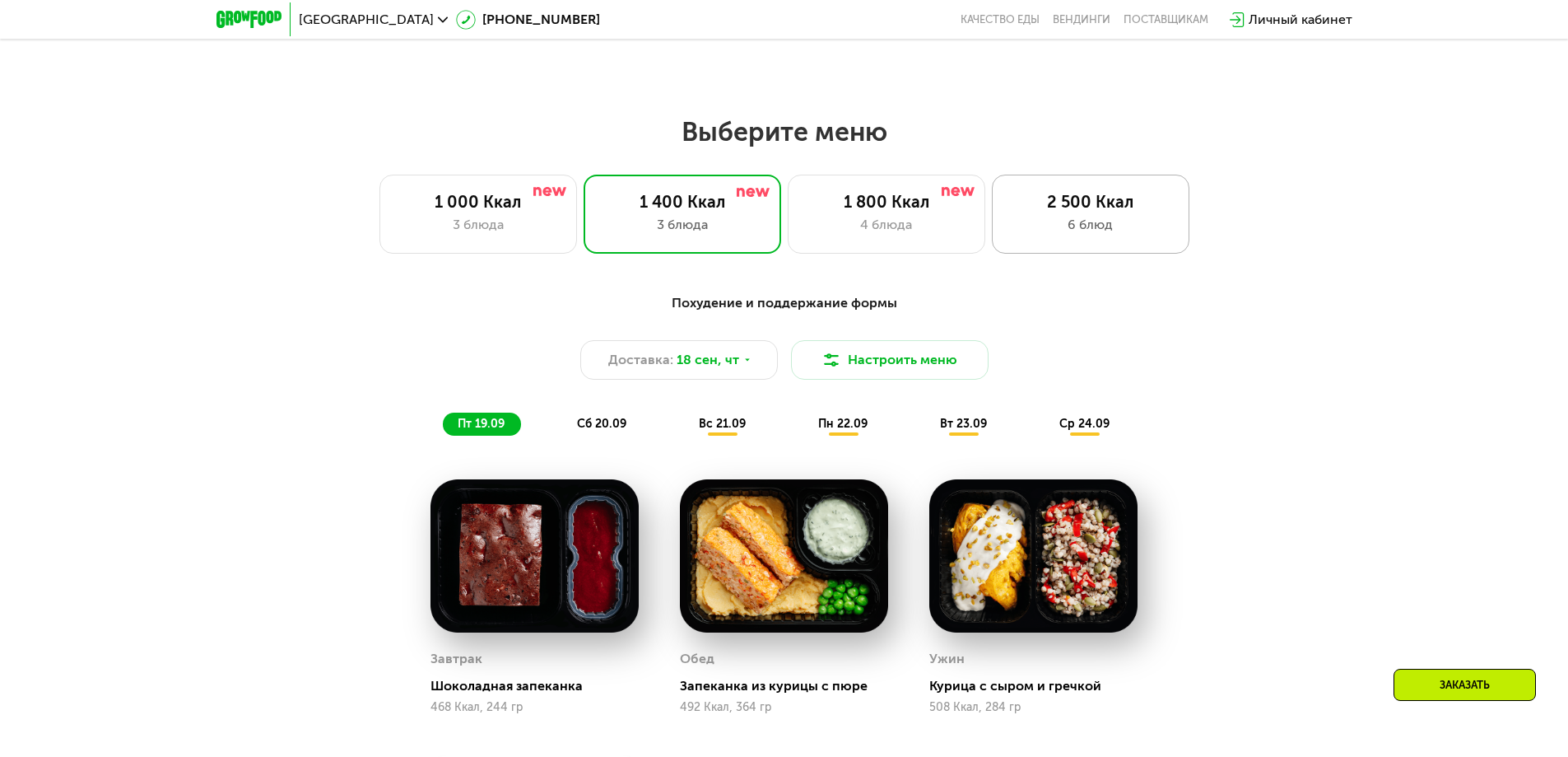
click at [1032, 212] on div "2 500 Ккал" at bounding box center [1091, 202] width 163 height 20
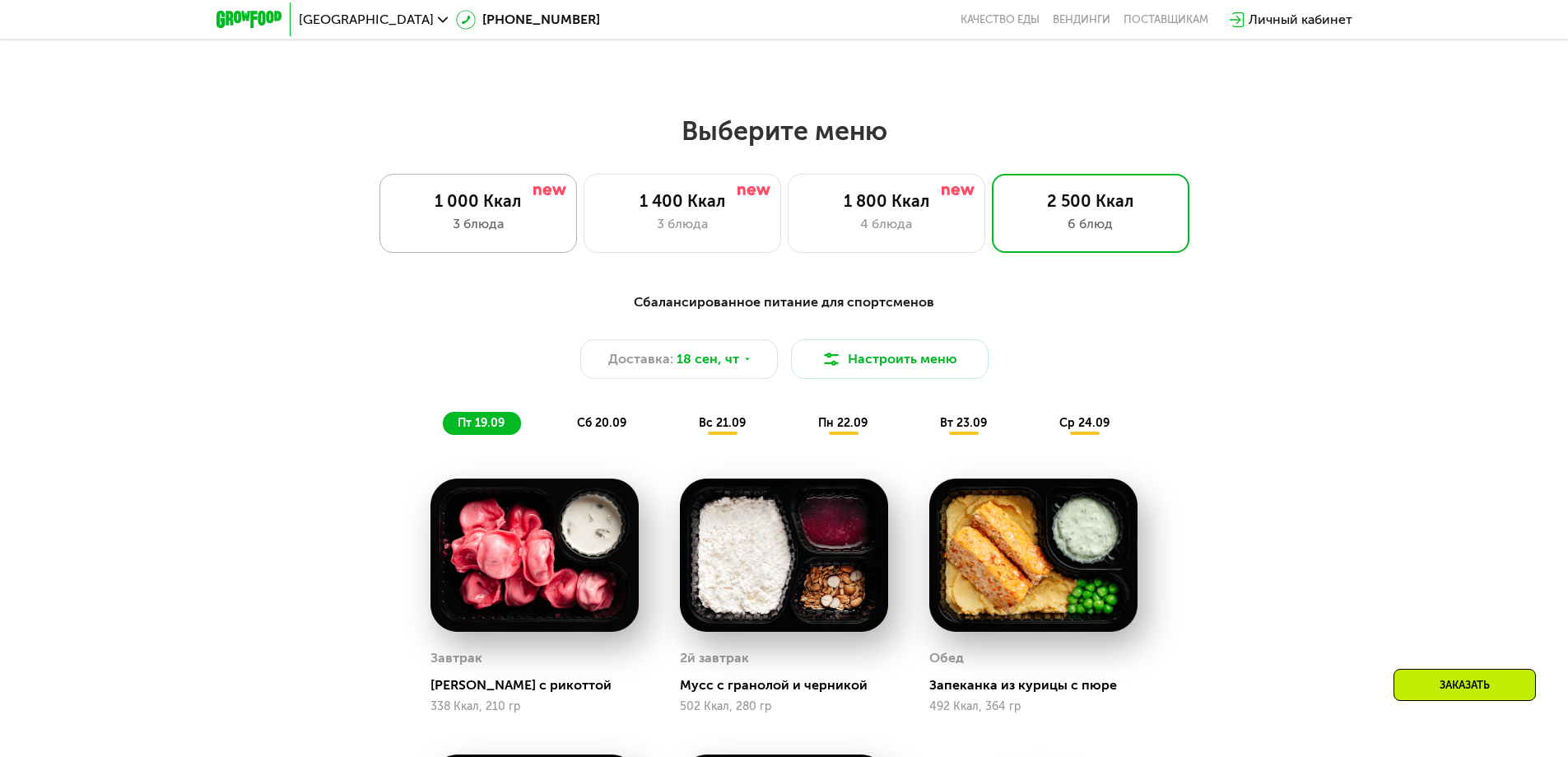
click at [517, 190] on div "1 000 Ккал 3 блюда" at bounding box center [478, 214] width 198 height 79
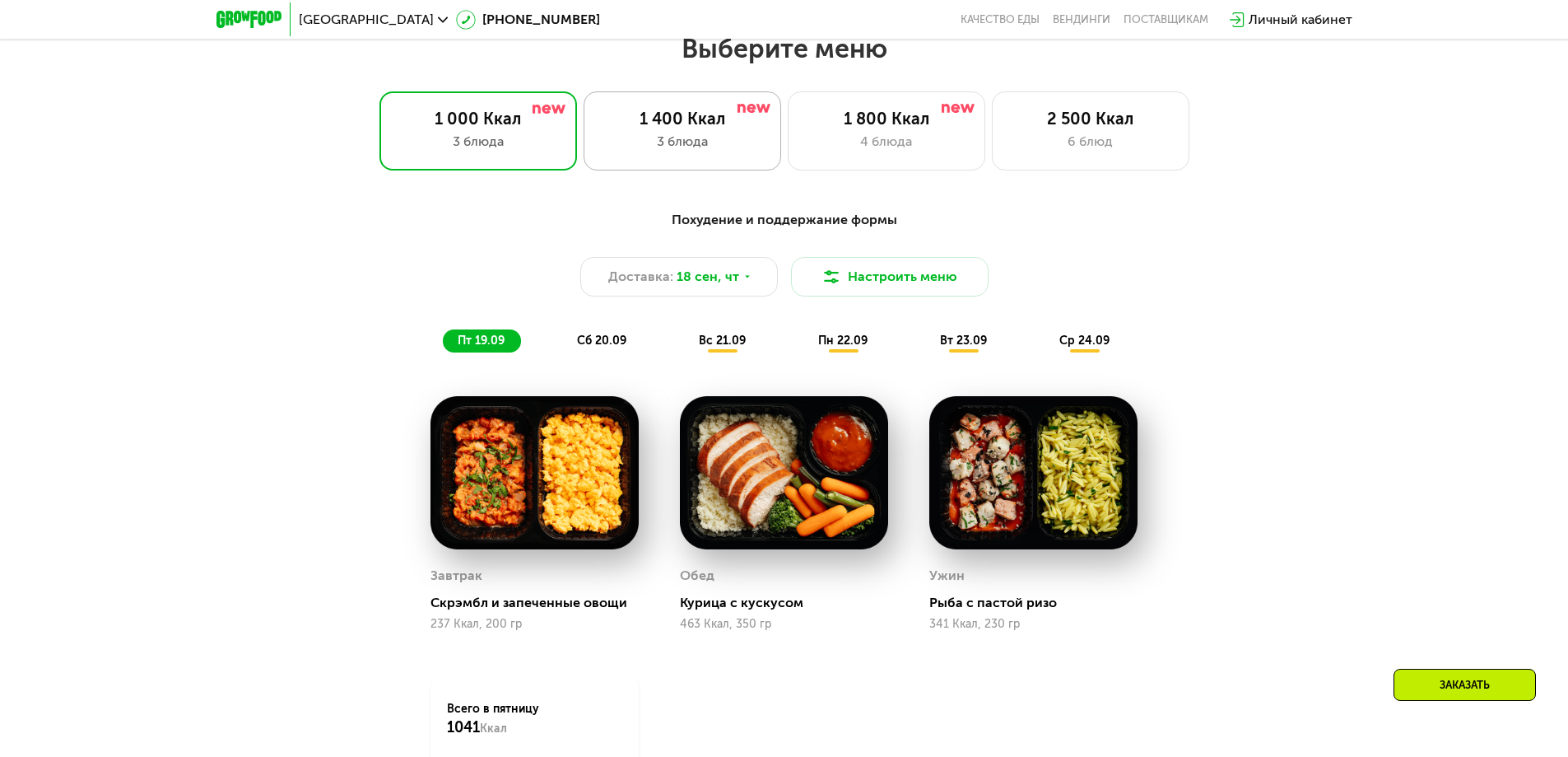
click at [726, 137] on div "3 блюда" at bounding box center [682, 142] width 163 height 20
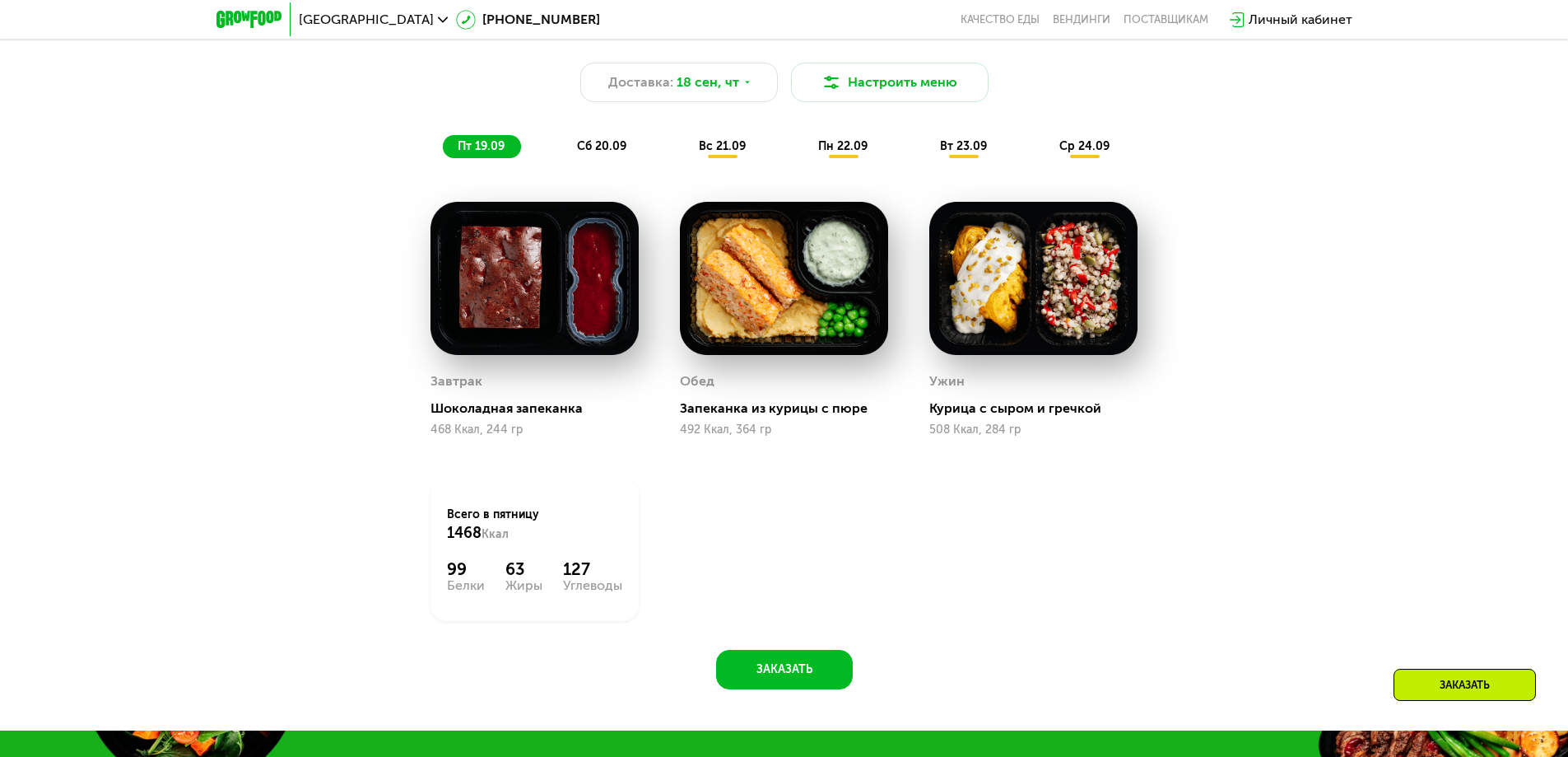
scroll to position [1366, 0]
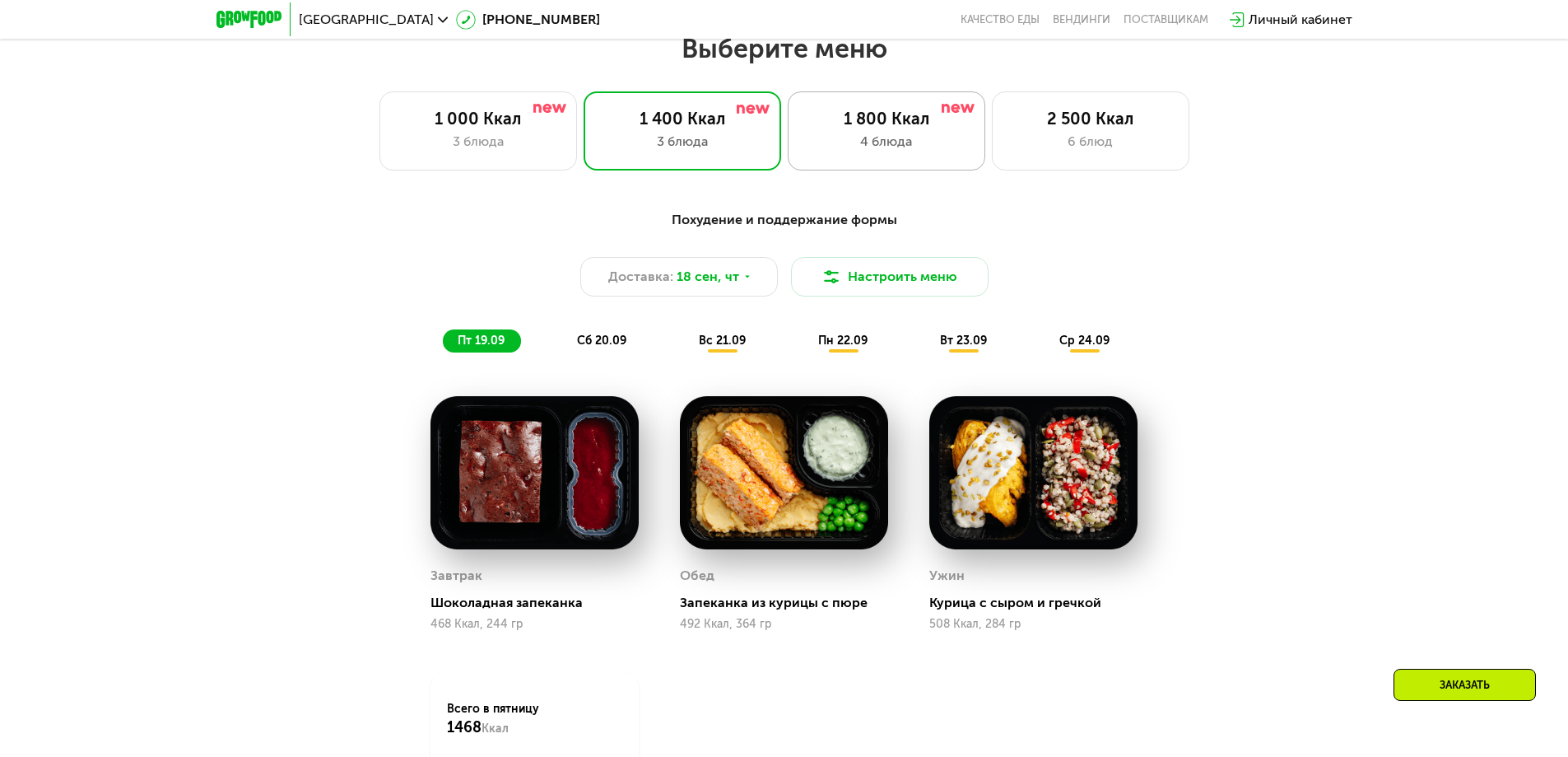
click at [836, 162] on div "1 800 Ккал 4 блюда" at bounding box center [887, 131] width 198 height 79
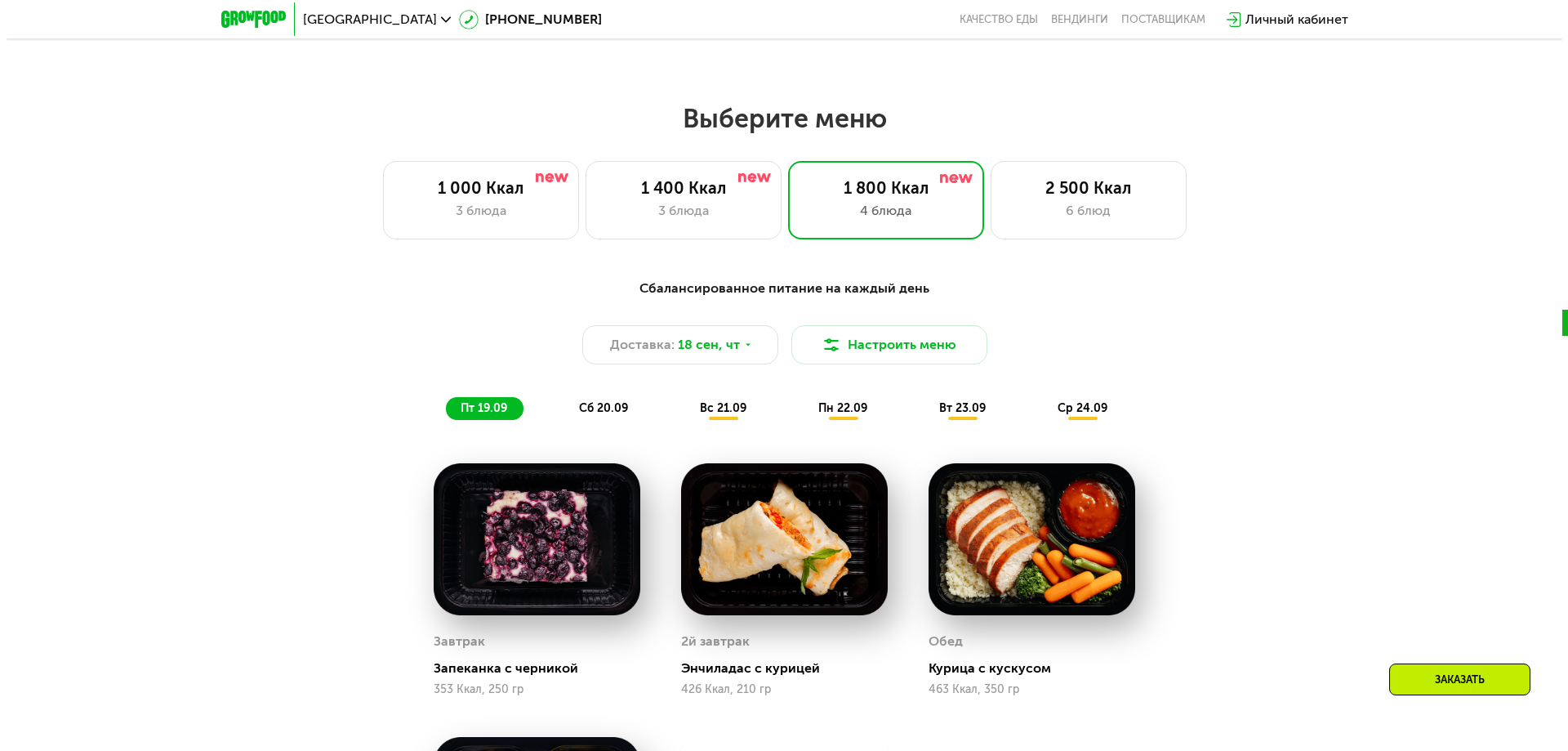
scroll to position [1192, 0]
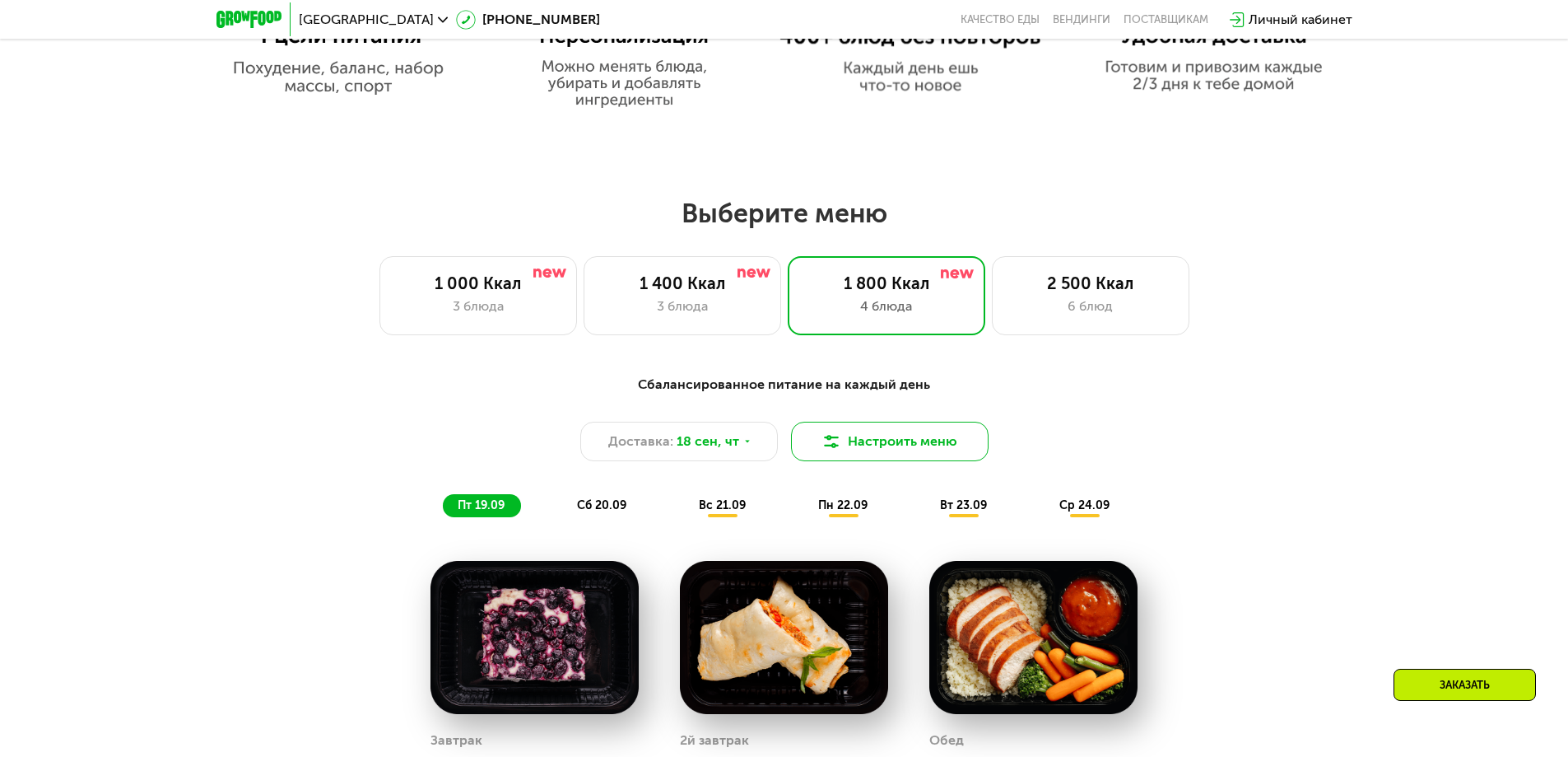
click at [855, 436] on button "Настроить меню" at bounding box center [889, 441] width 198 height 39
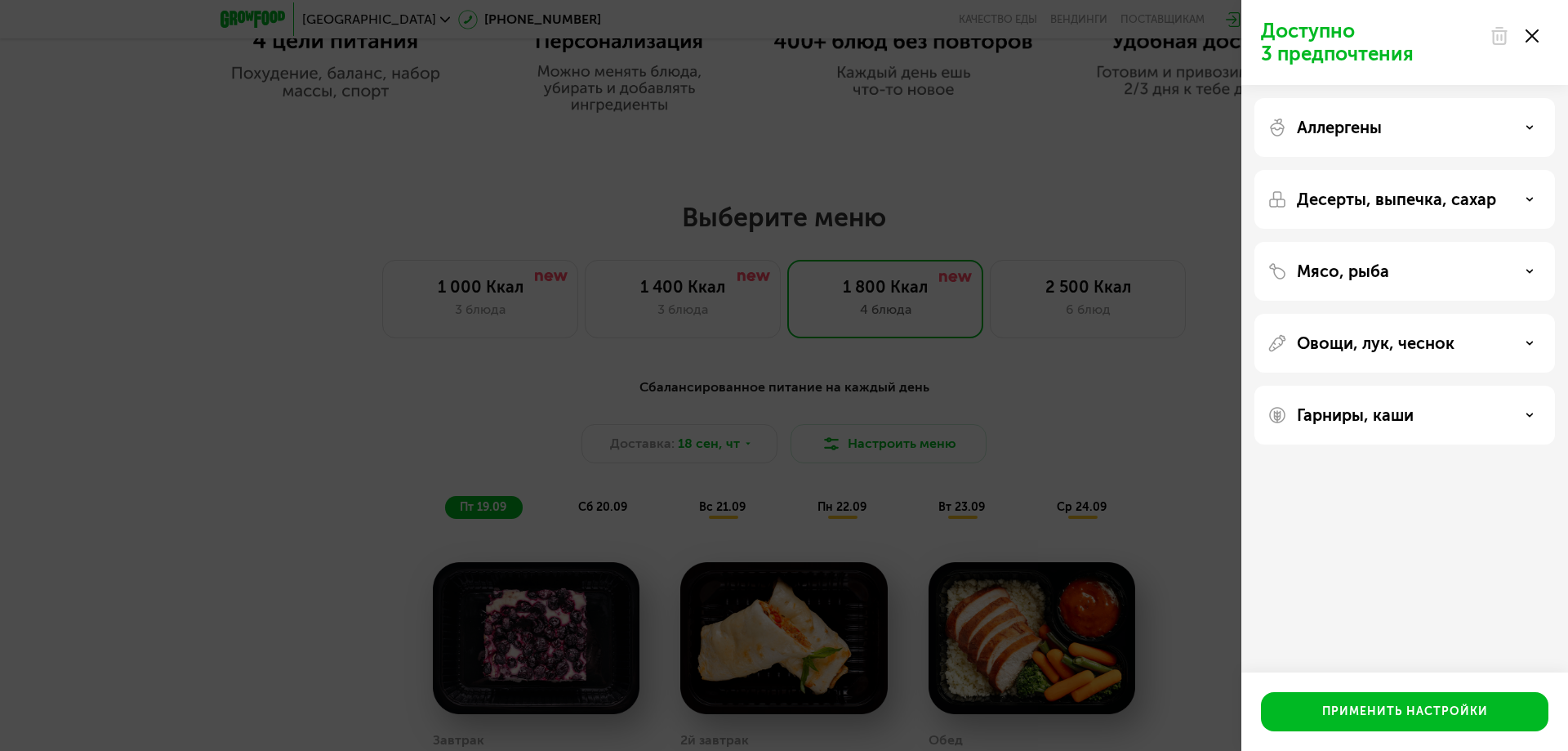
click at [1053, 436] on div "Доступно 3 предпочтения Аллергены Десерты, выпечка, сахар Мясо, рыба Овощи, лук…" at bounding box center [784, 376] width 1568 height 751
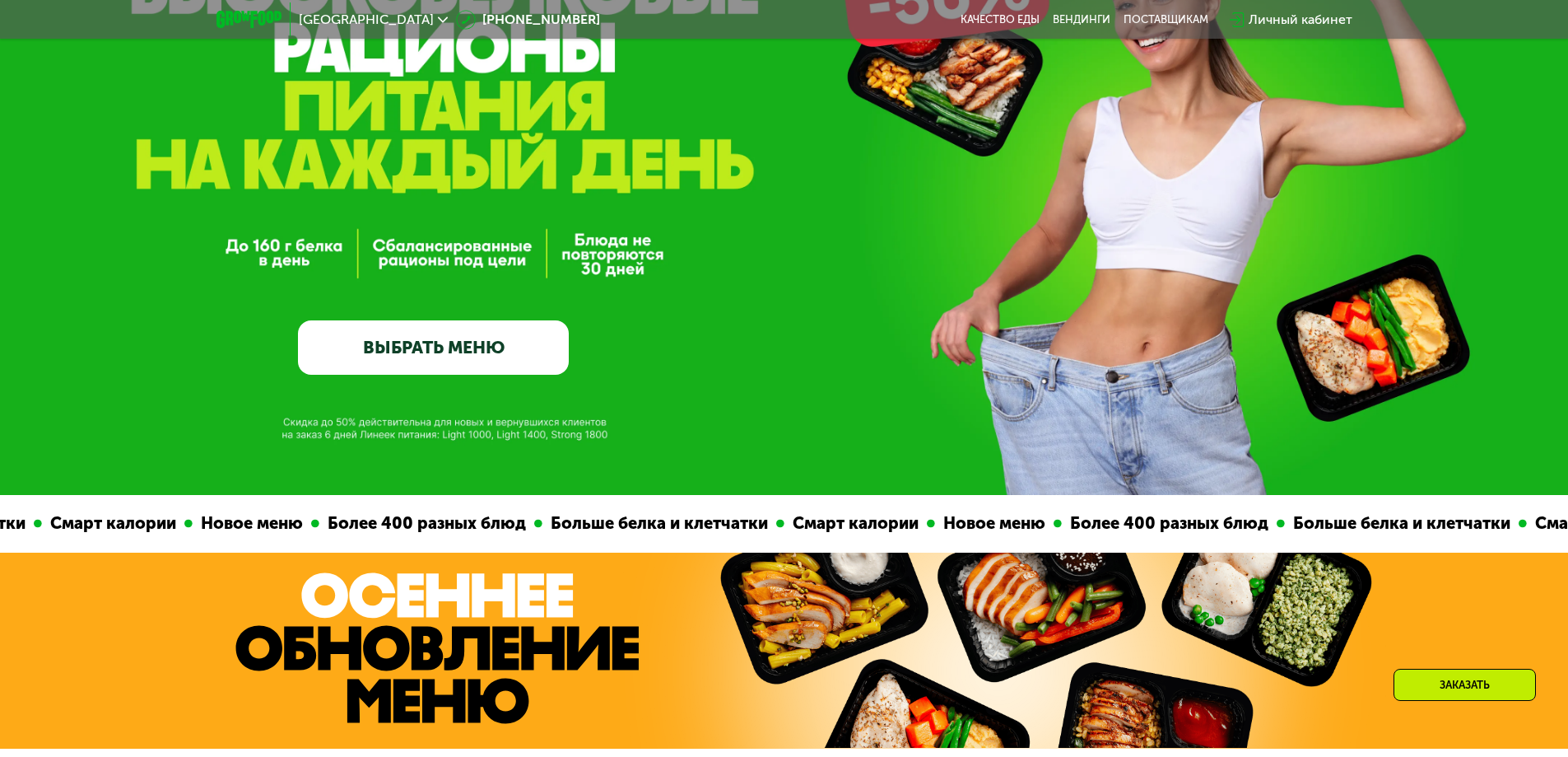
scroll to position [0, 0]
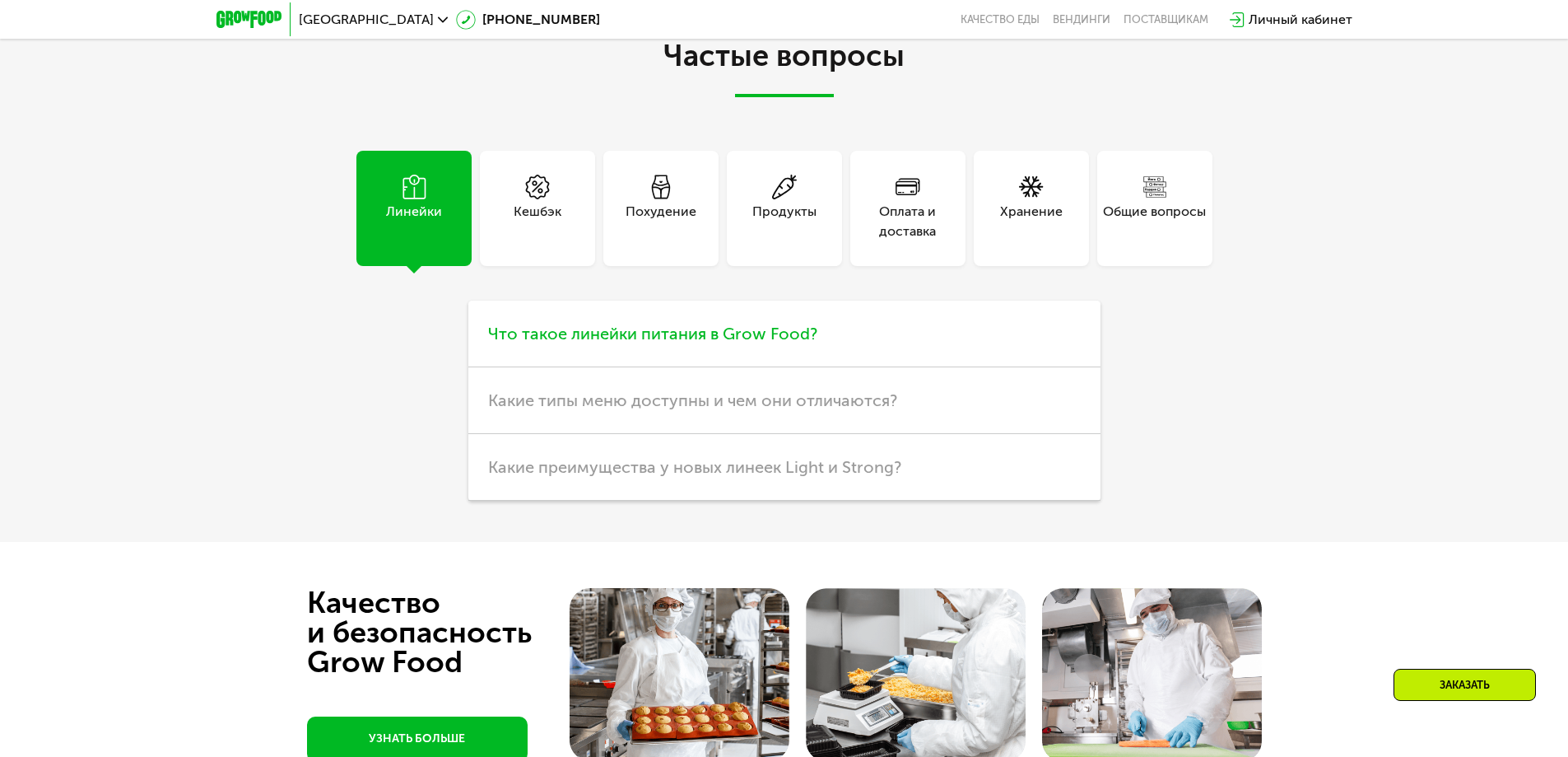
scroll to position [4694, 0]
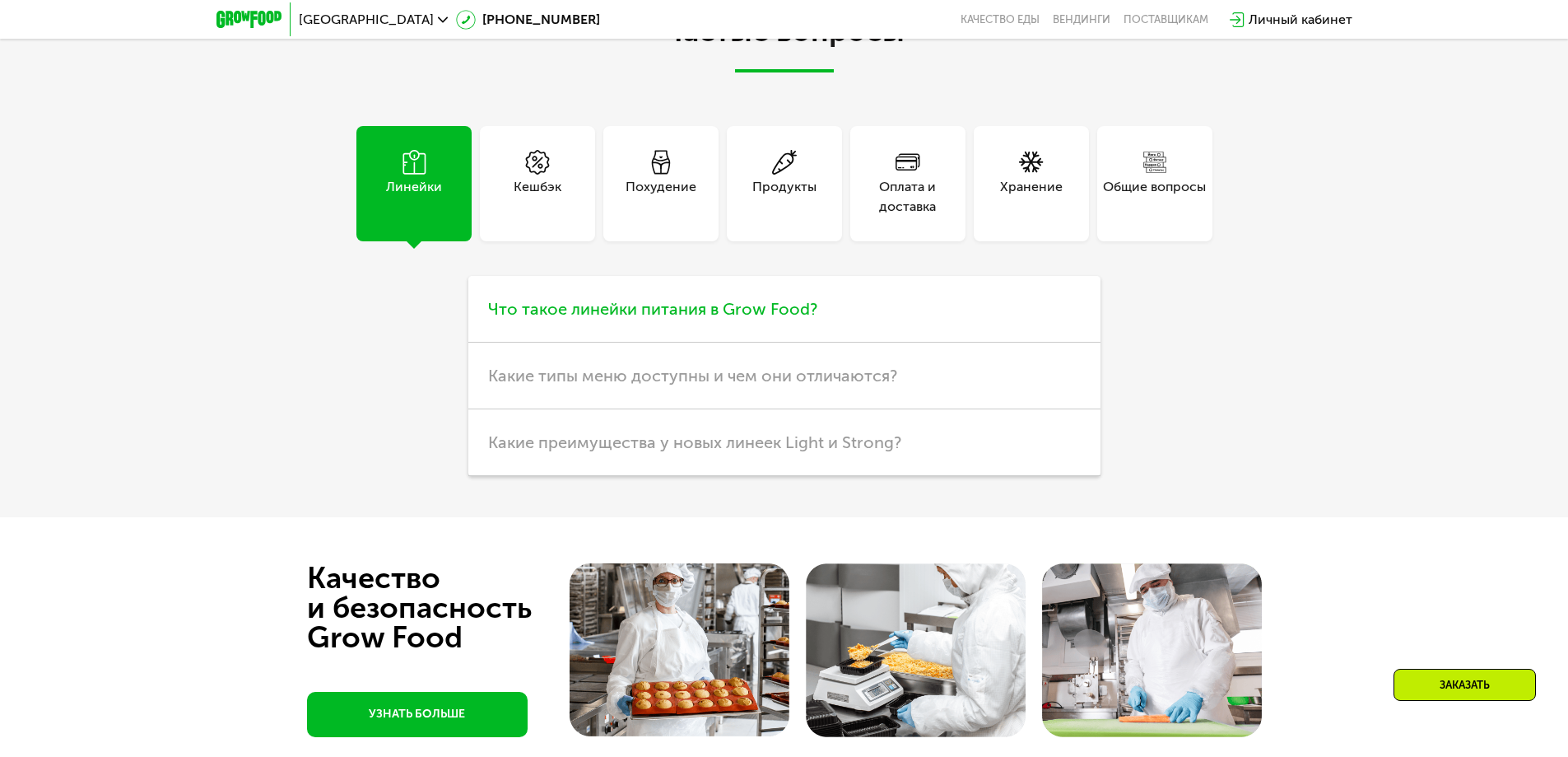
click at [566, 319] on span "Что такое линейки питания в Grow Food?" at bounding box center [652, 309] width 329 height 20
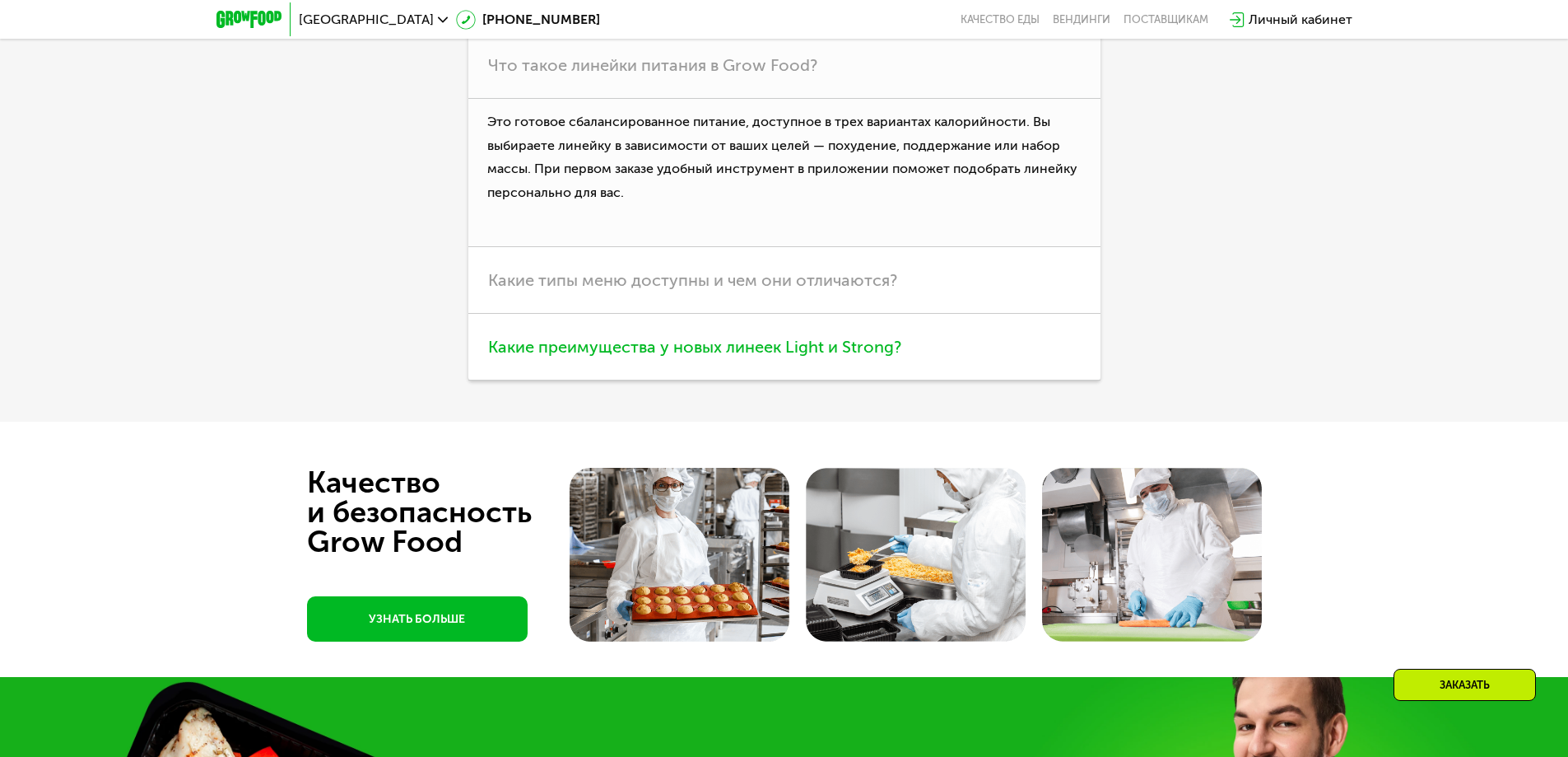
scroll to position [4941, 0]
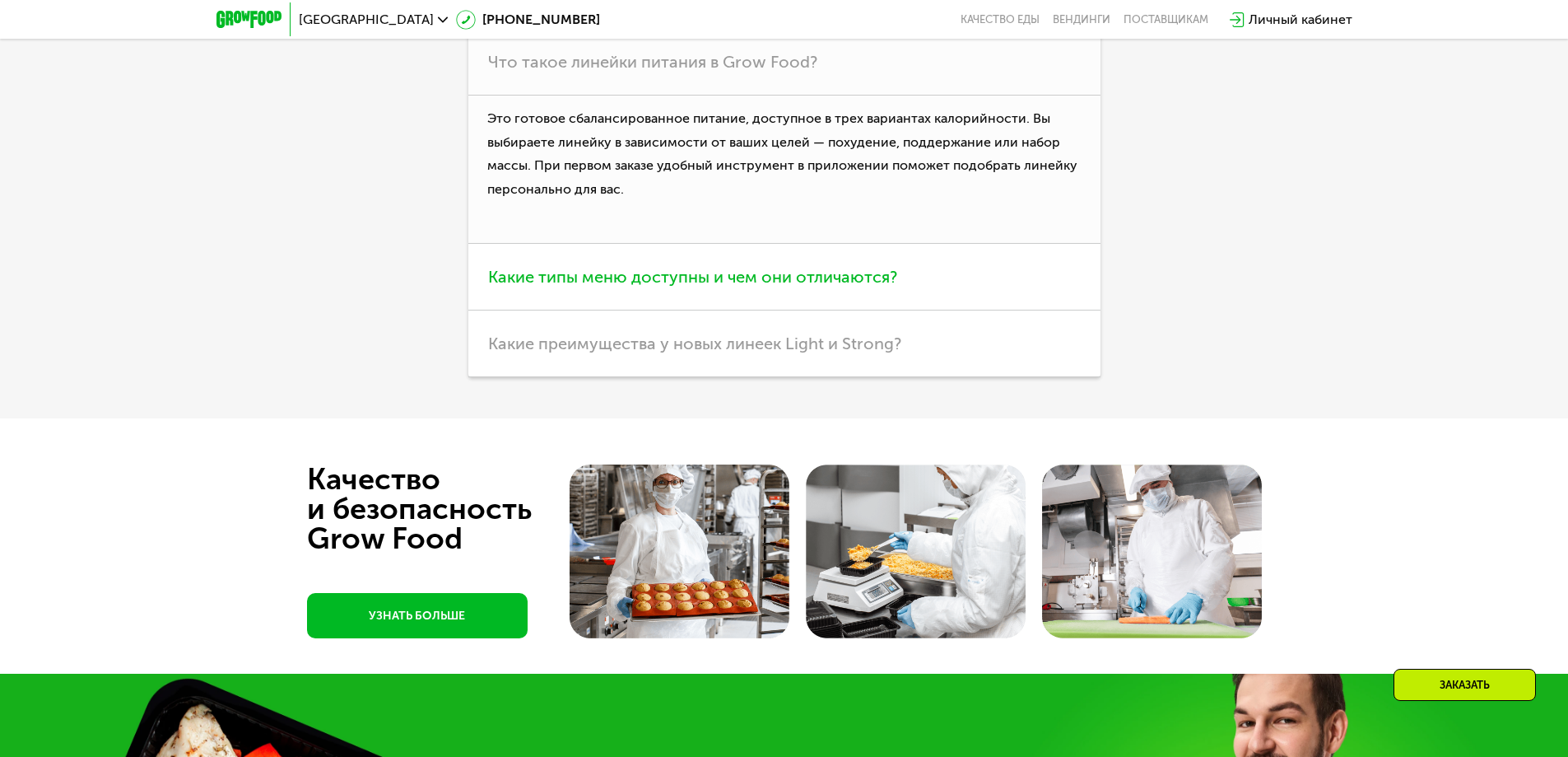
click at [596, 311] on h3 "Какие типы меню доступны и чем они отличаются?" at bounding box center [784, 277] width 632 height 67
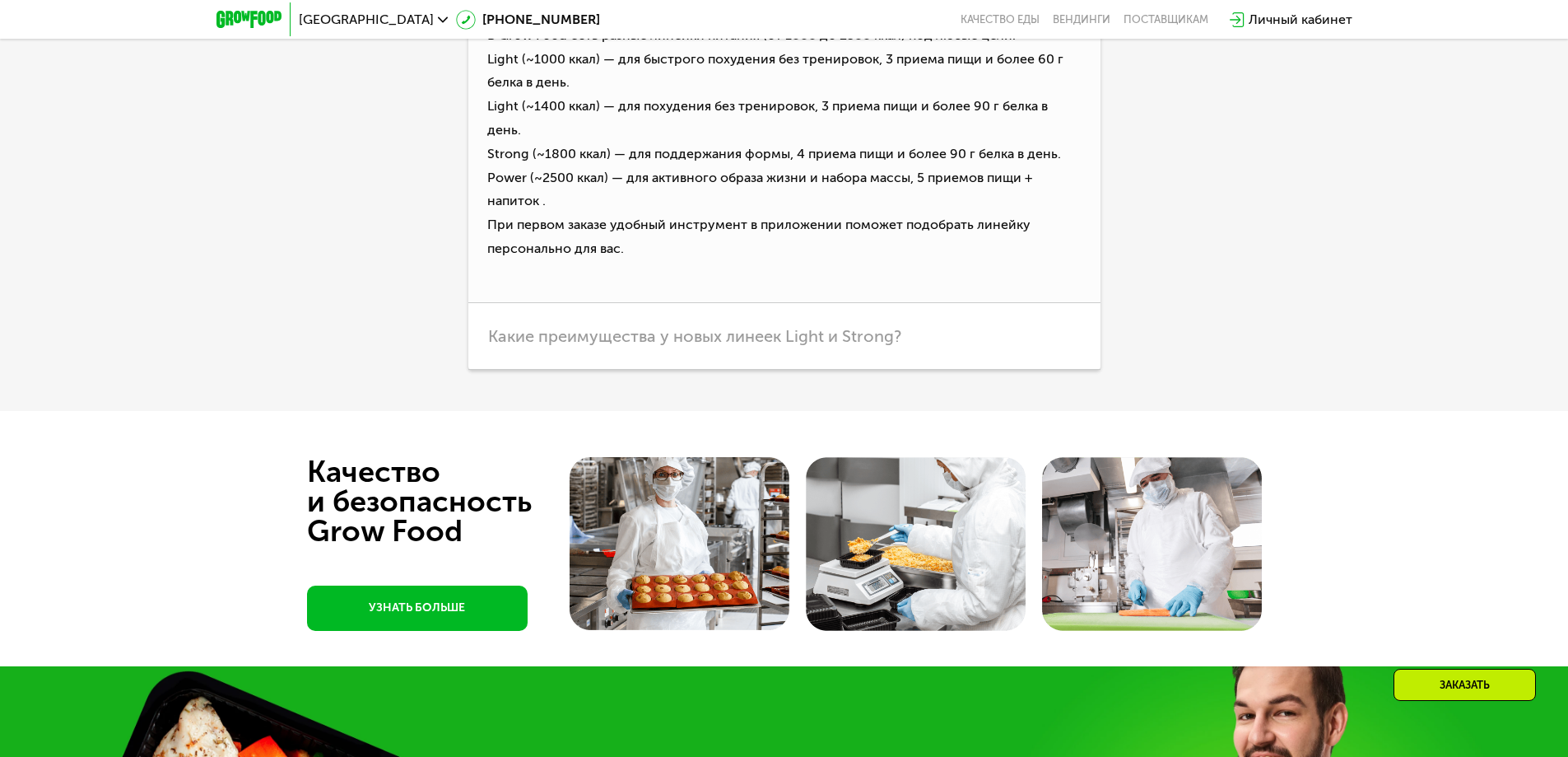
scroll to position [5106, 0]
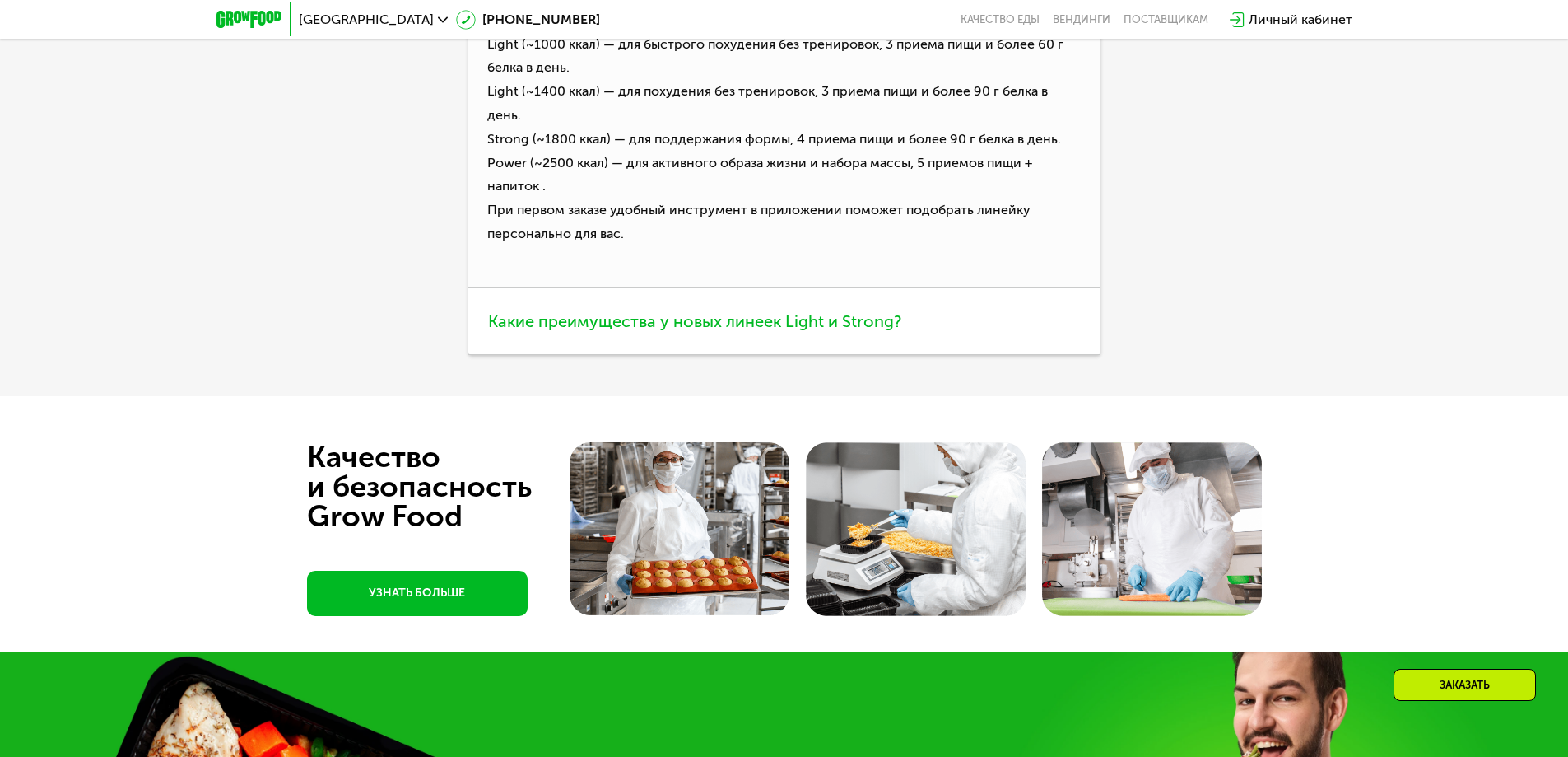
click at [714, 331] on span "Какие преимущества у новых линеек Light и Strong?" at bounding box center [694, 322] width 413 height 20
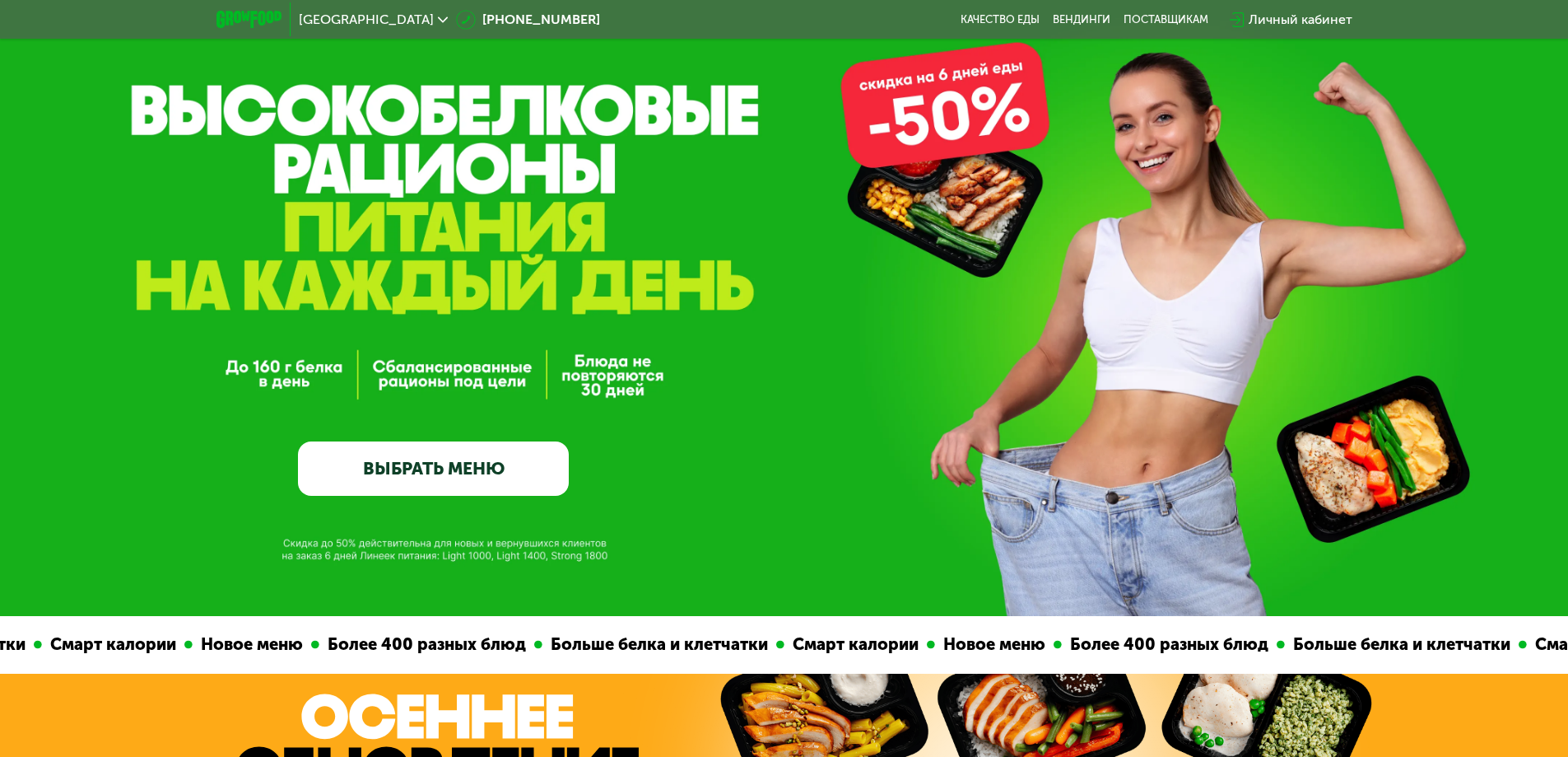
scroll to position [0, 0]
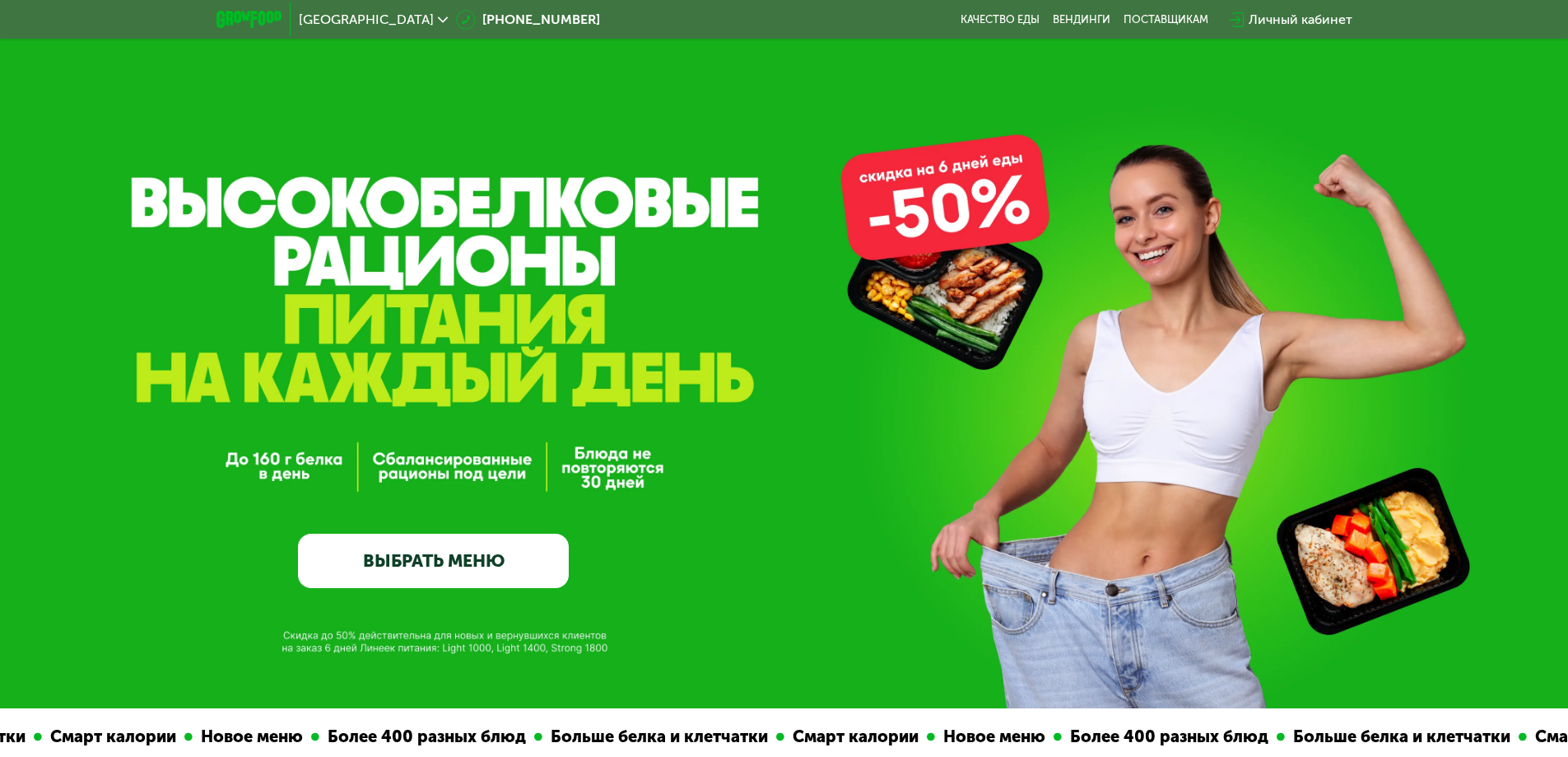
click at [515, 569] on link "ВЫБРАТЬ МЕНЮ" at bounding box center [433, 560] width 271 height 54
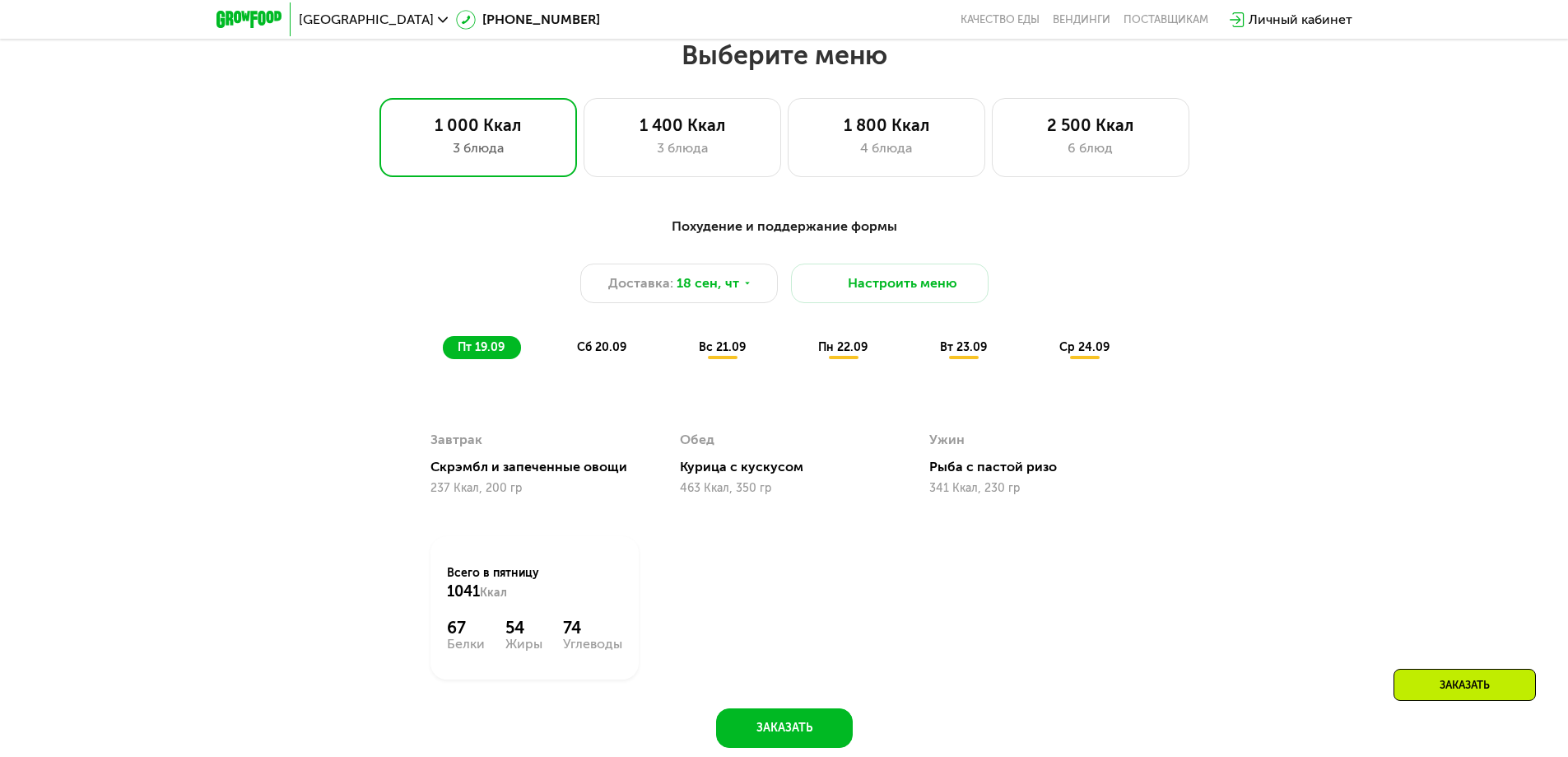
scroll to position [1366, 0]
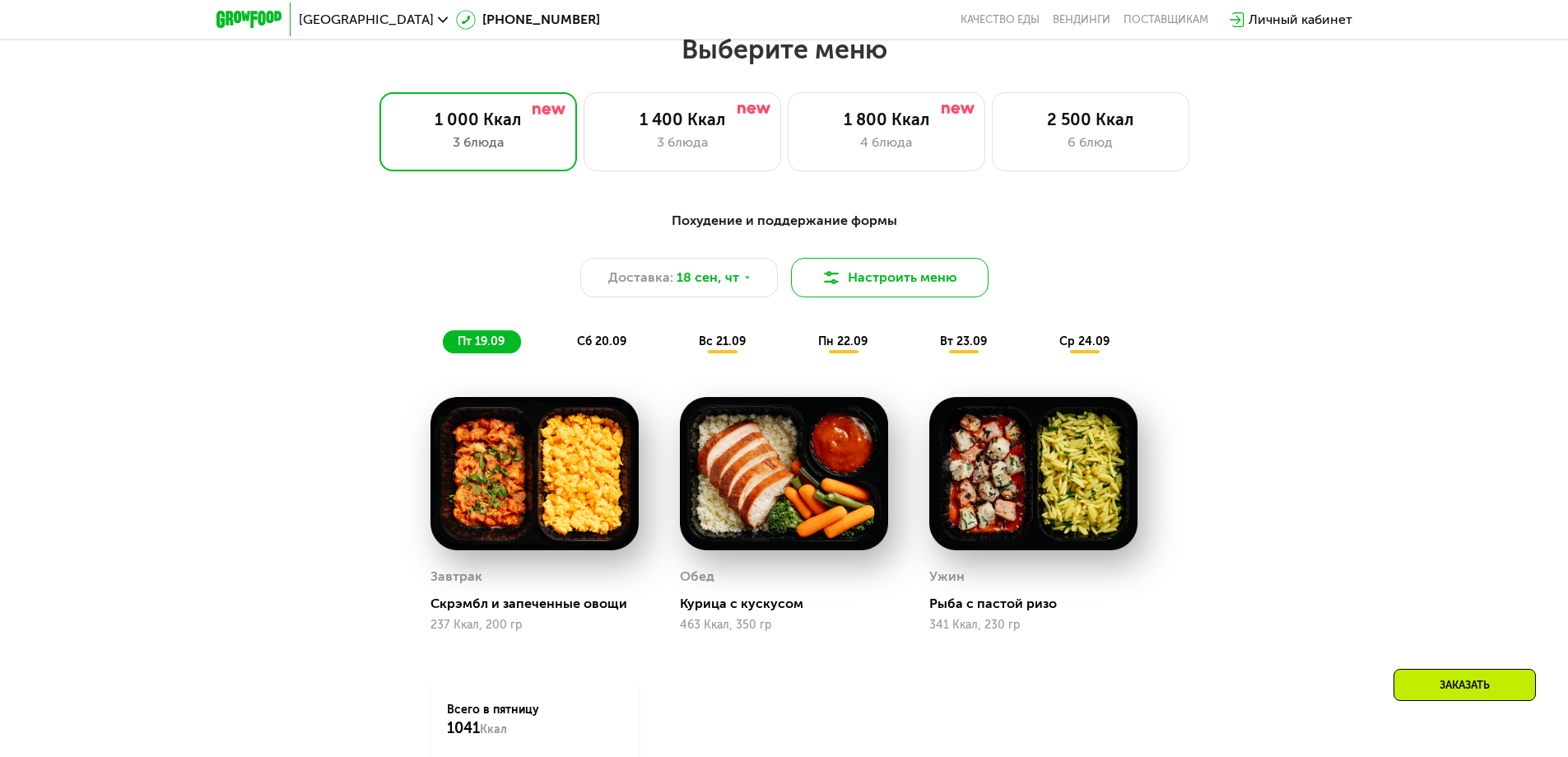
click at [842, 290] on button "Настроить меню" at bounding box center [889, 277] width 198 height 39
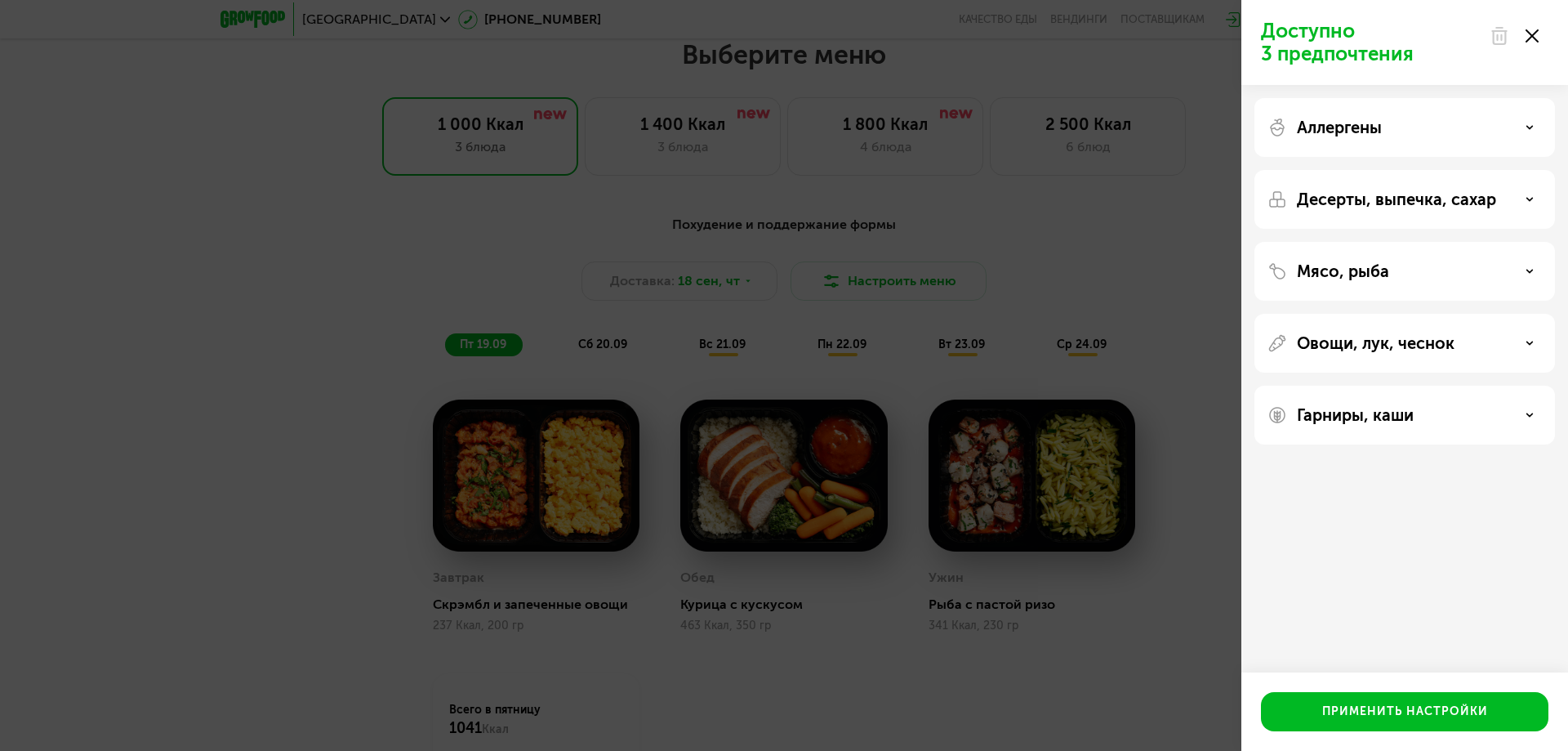
click at [1537, 37] on icon at bounding box center [1532, 35] width 13 height 13
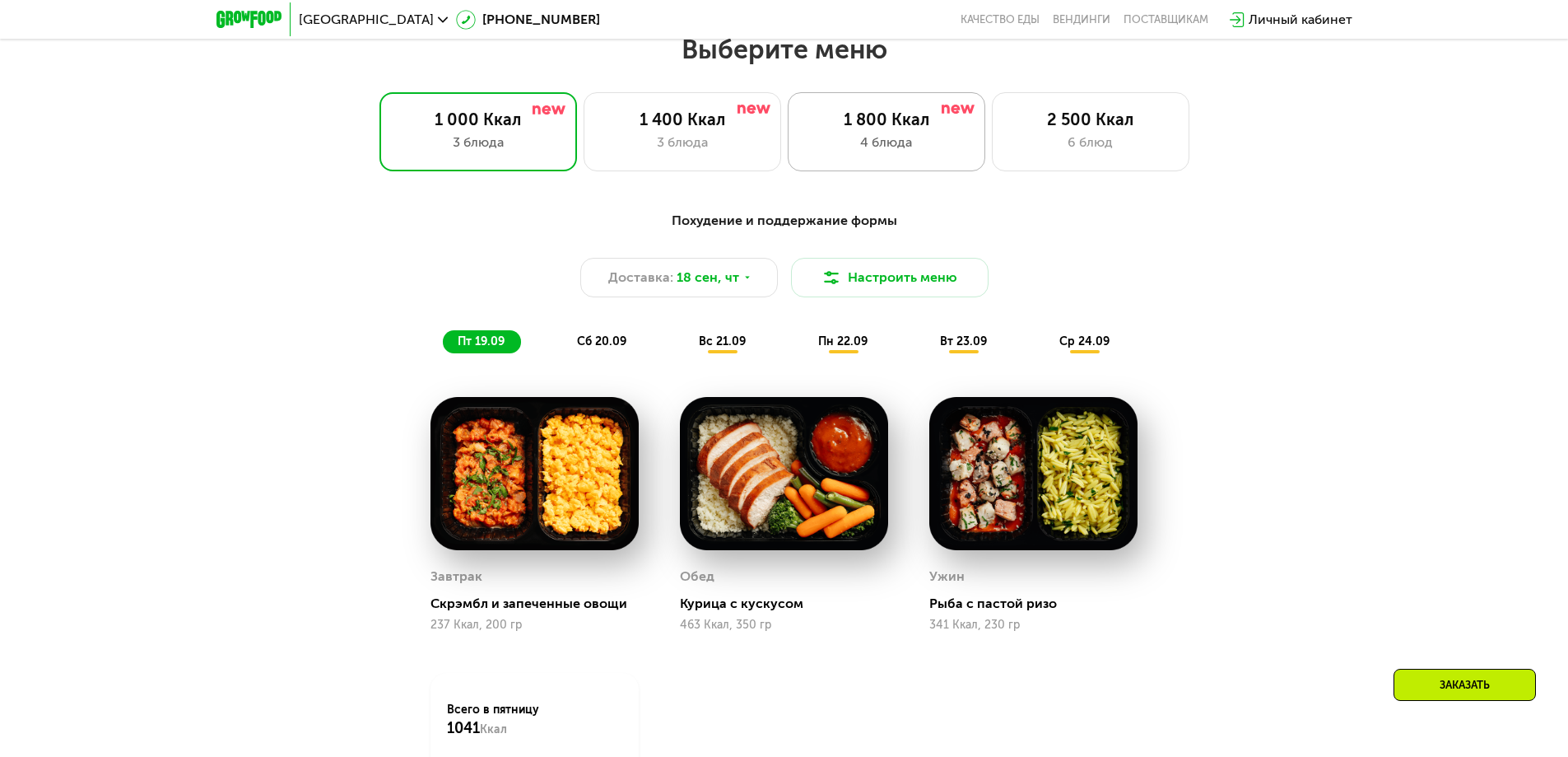
click at [919, 143] on div "4 блюда" at bounding box center [887, 143] width 163 height 20
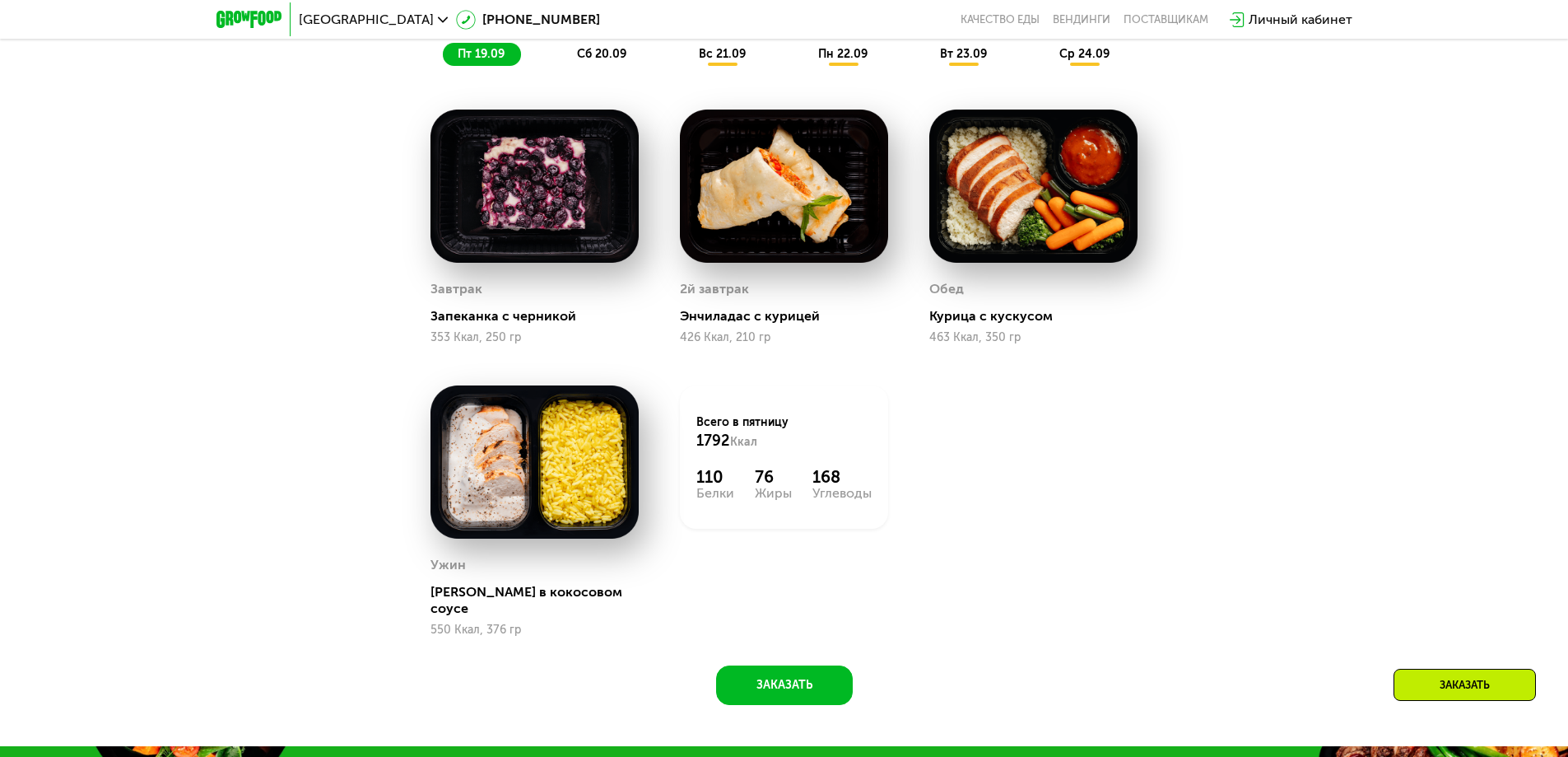
scroll to position [1530, 0]
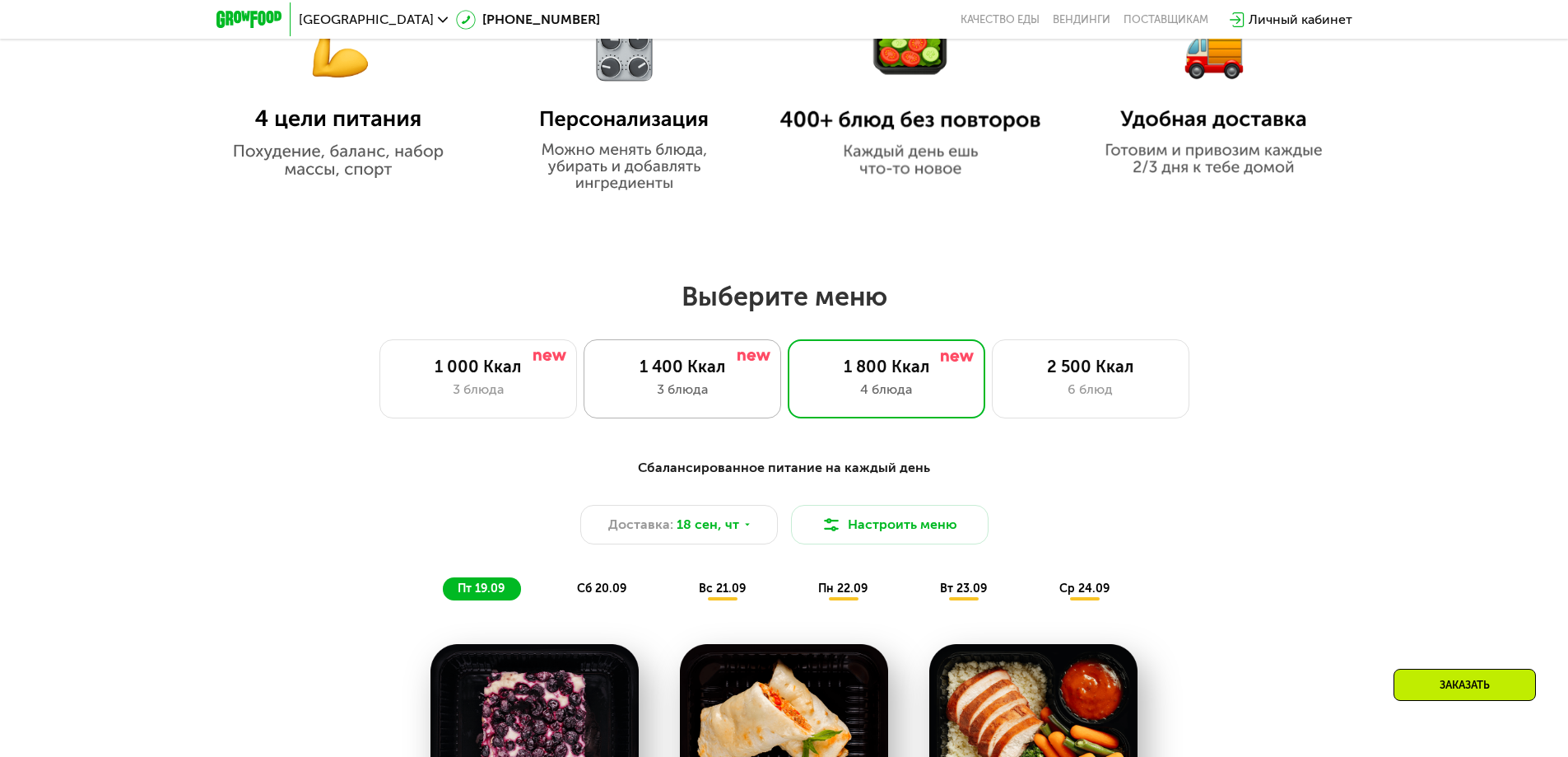
click at [689, 373] on div "1 400 Ккал" at bounding box center [682, 367] width 163 height 20
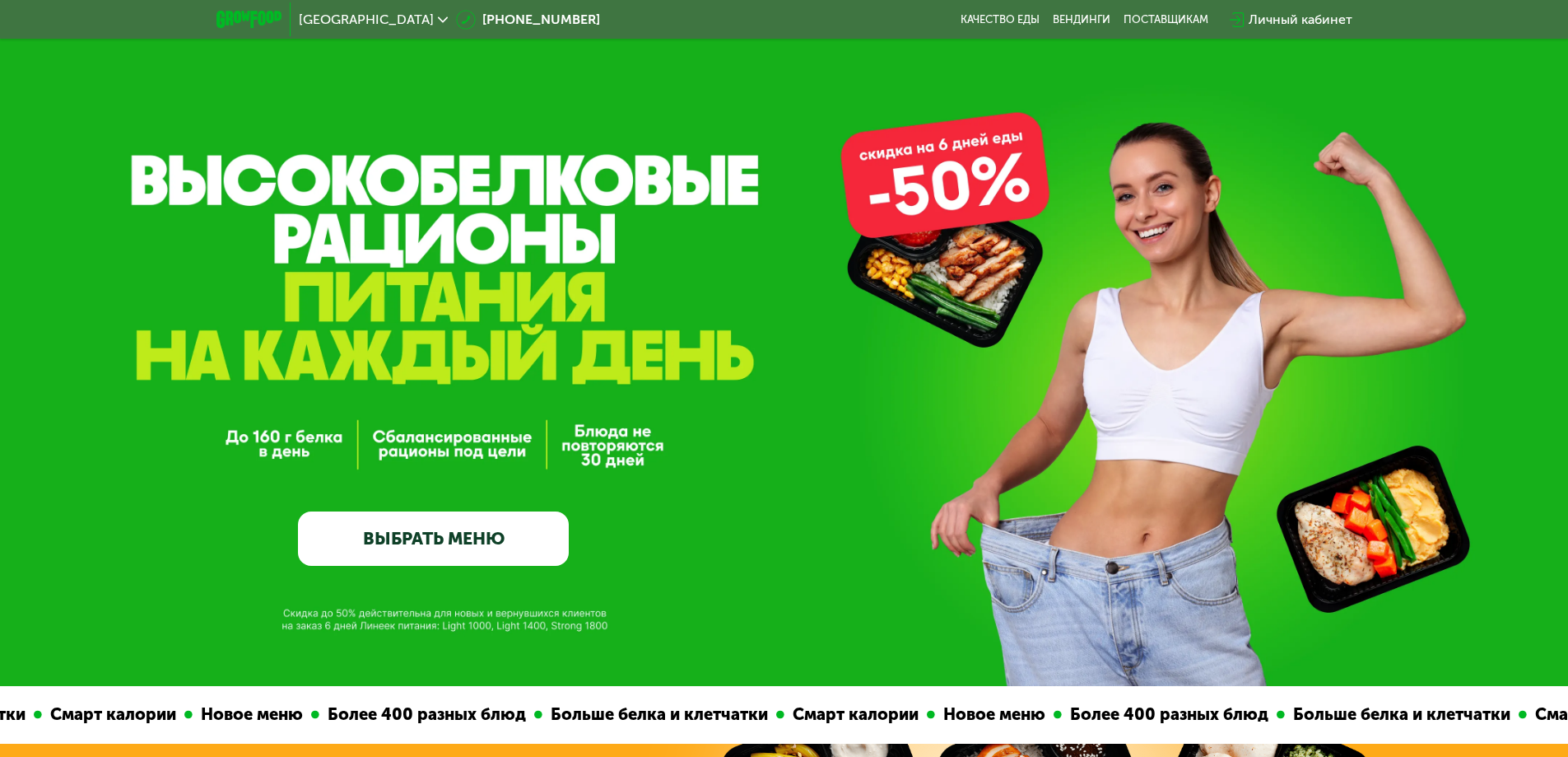
scroll to position [0, 0]
